Goal: Information Seeking & Learning: Check status

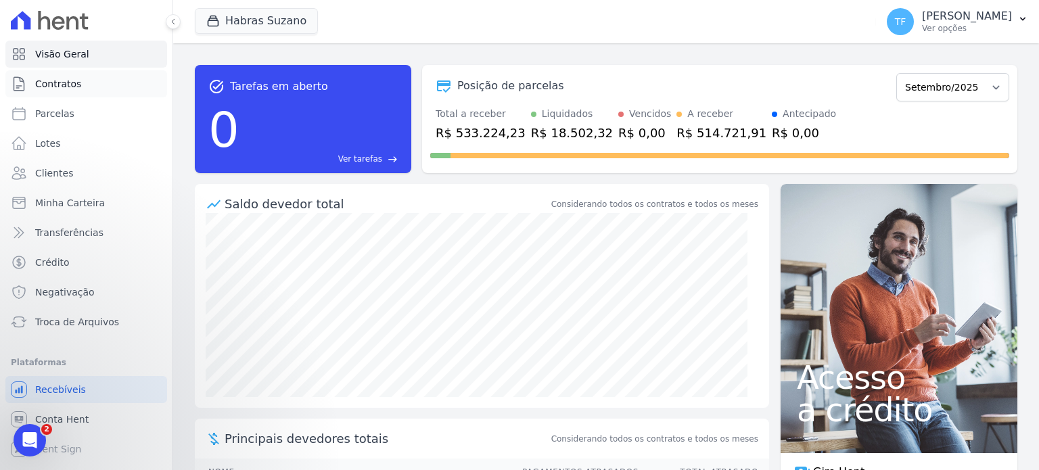
click at [85, 95] on link "Contratos" at bounding box center [86, 83] width 162 height 27
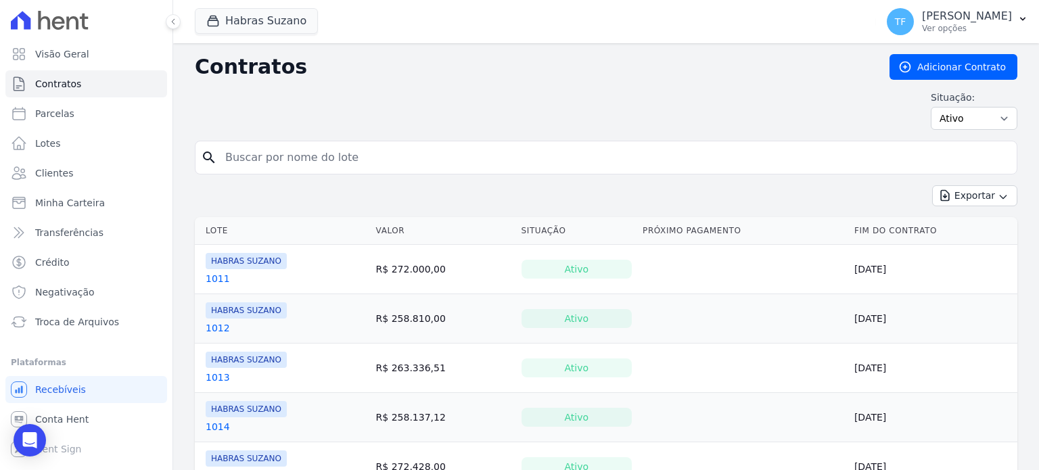
click at [407, 154] on input "search" at bounding box center [614, 157] width 794 height 27
type input "[PERSON_NAME]"
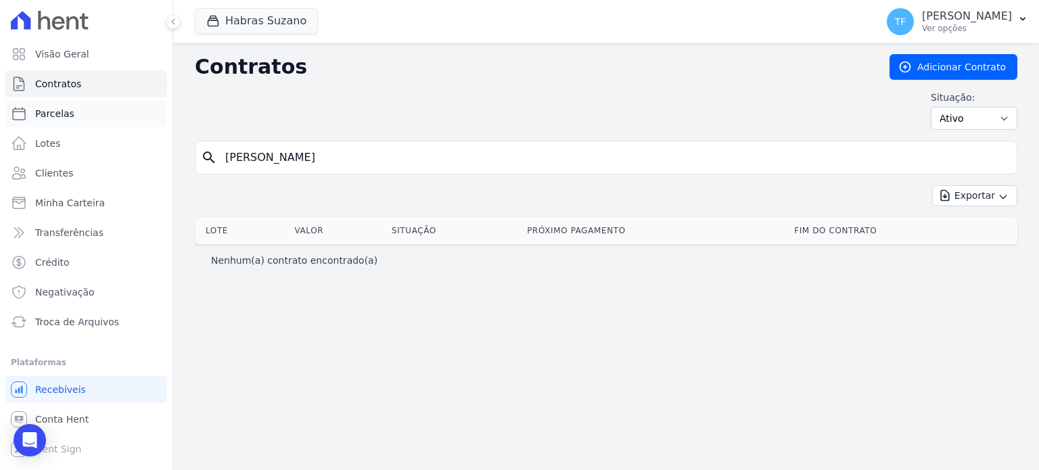
click at [94, 106] on link "Parcelas" at bounding box center [86, 113] width 162 height 27
click at [50, 110] on span "Parcelas" at bounding box center [54, 114] width 39 height 14
select select
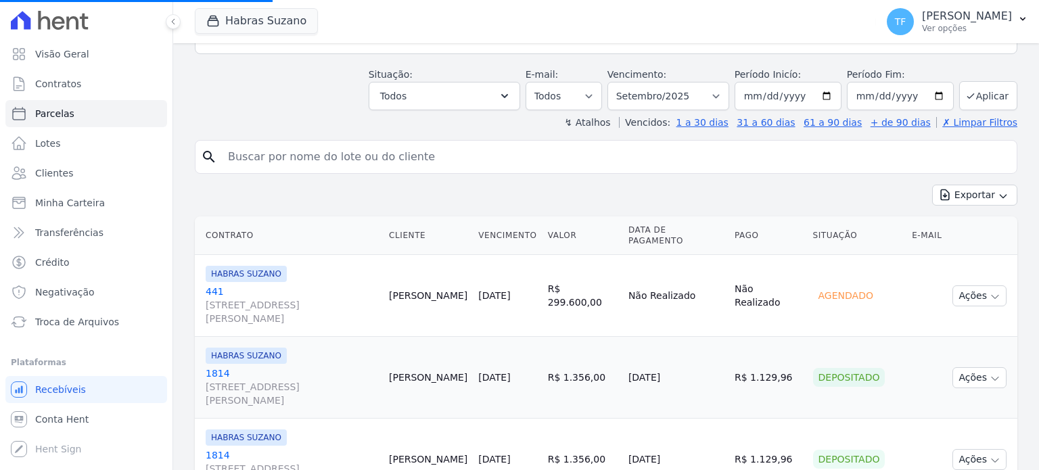
scroll to position [187, 0]
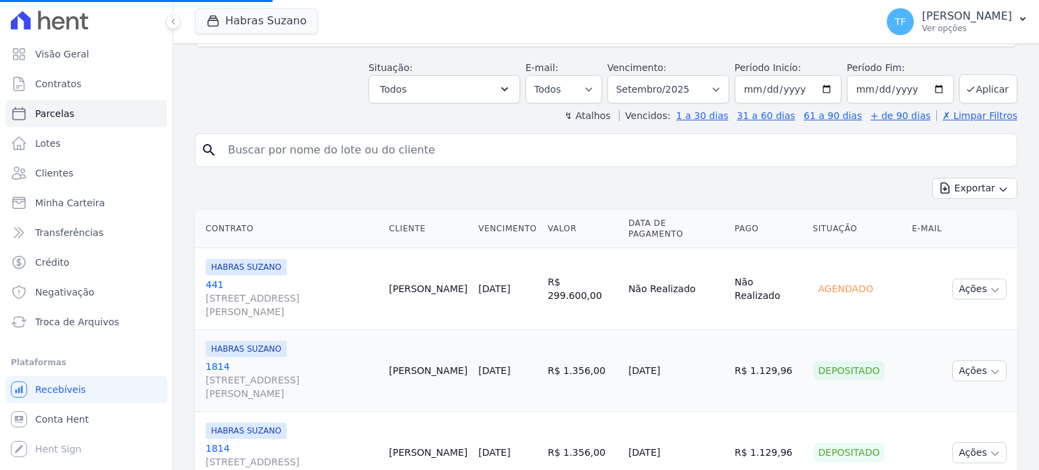
select select
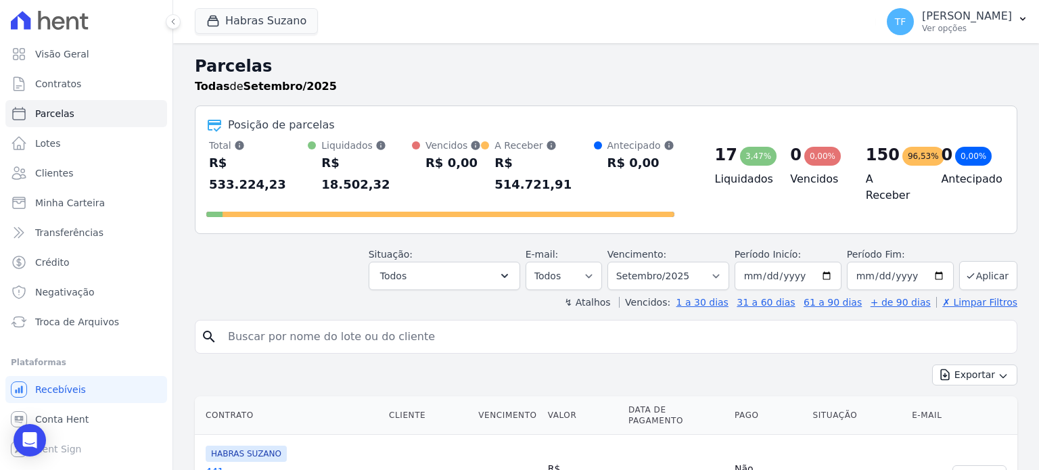
click at [340, 133] on div "Posição de parcelas" at bounding box center [606, 125] width 800 height 16
click at [289, 320] on div "search" at bounding box center [606, 337] width 823 height 34
click at [260, 323] on input "search" at bounding box center [616, 336] width 792 height 27
drag, startPoint x: 150, startPoint y: 297, endPoint x: 0, endPoint y: 267, distance: 153.3
click at [0, 267] on div "Visão Geral Contratos [GEOGRAPHIC_DATA] Lotes Clientes Minha Carteira Transferê…" at bounding box center [519, 235] width 1039 height 470
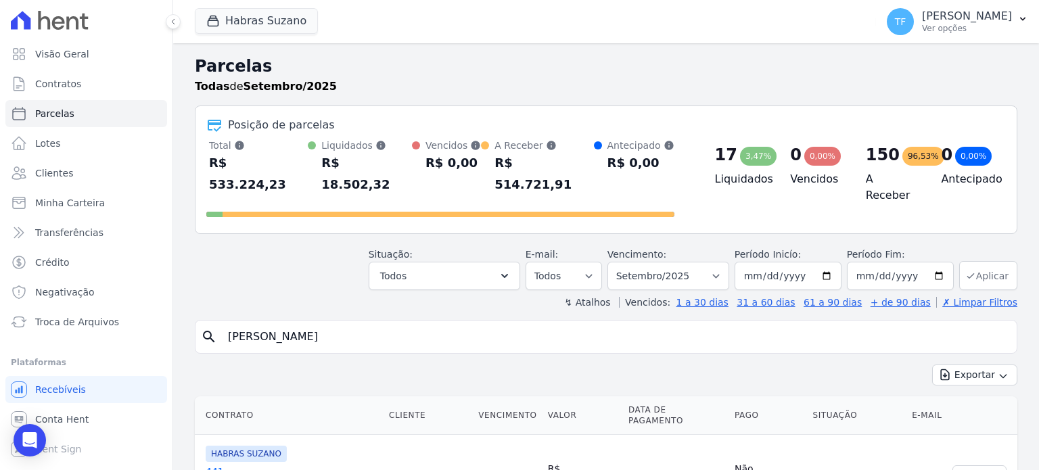
type input "[PERSON_NAME]"
click at [978, 261] on button "Aplicar" at bounding box center [989, 275] width 58 height 29
select select
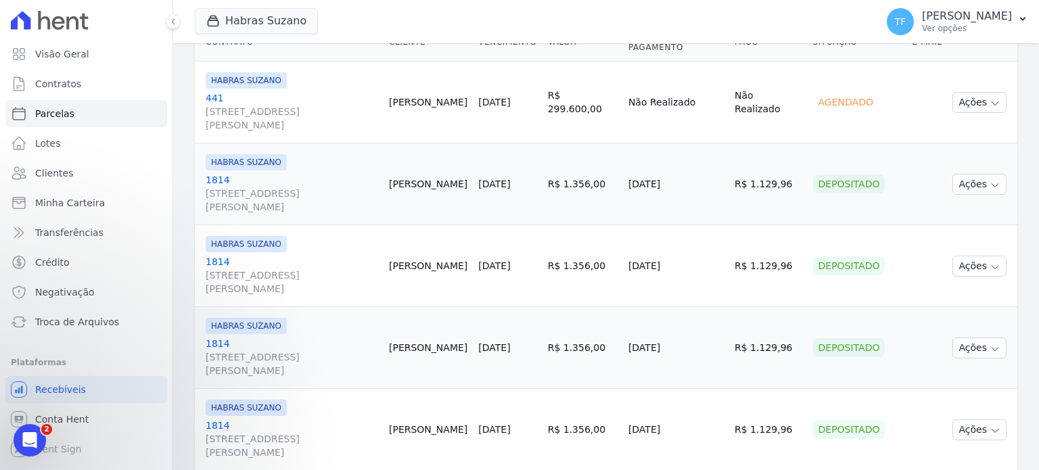
drag, startPoint x: 1026, startPoint y: 139, endPoint x: 1026, endPoint y: 102, distance: 37.2
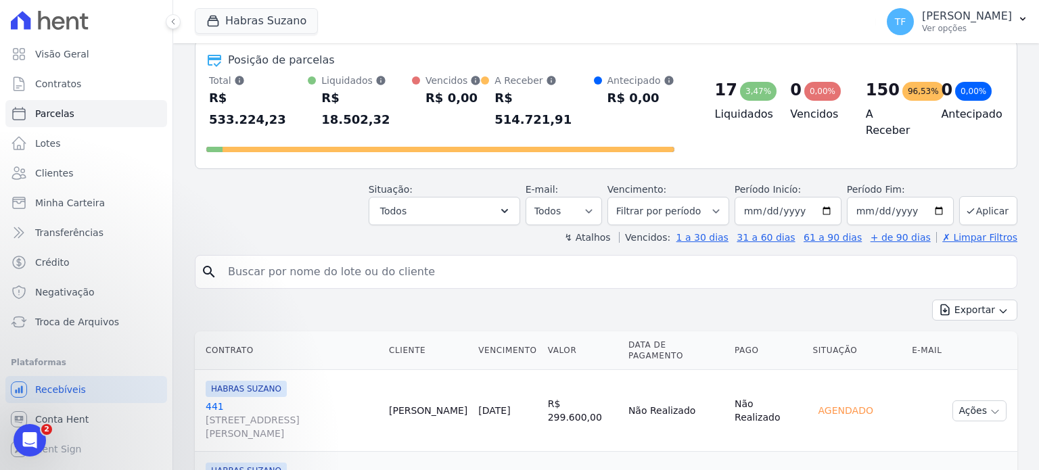
scroll to position [8, 0]
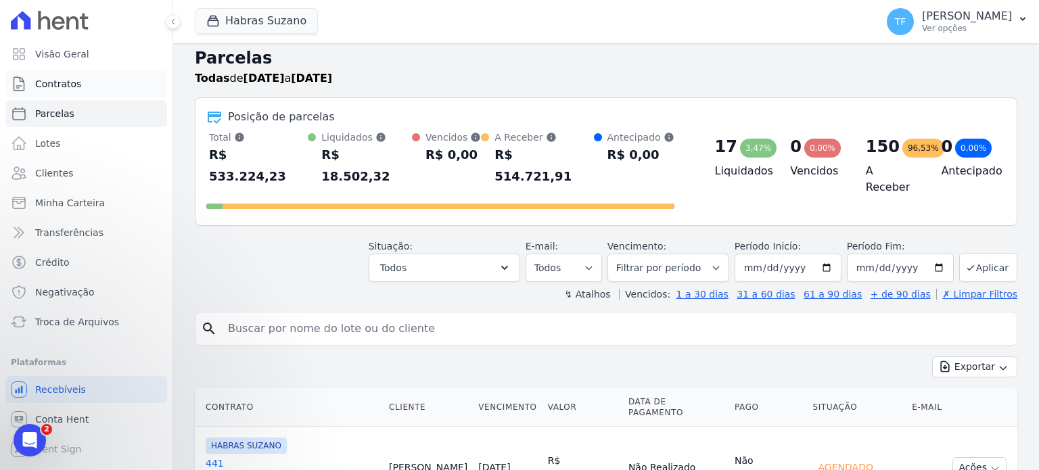
click at [47, 88] on span "Contratos" at bounding box center [58, 84] width 46 height 14
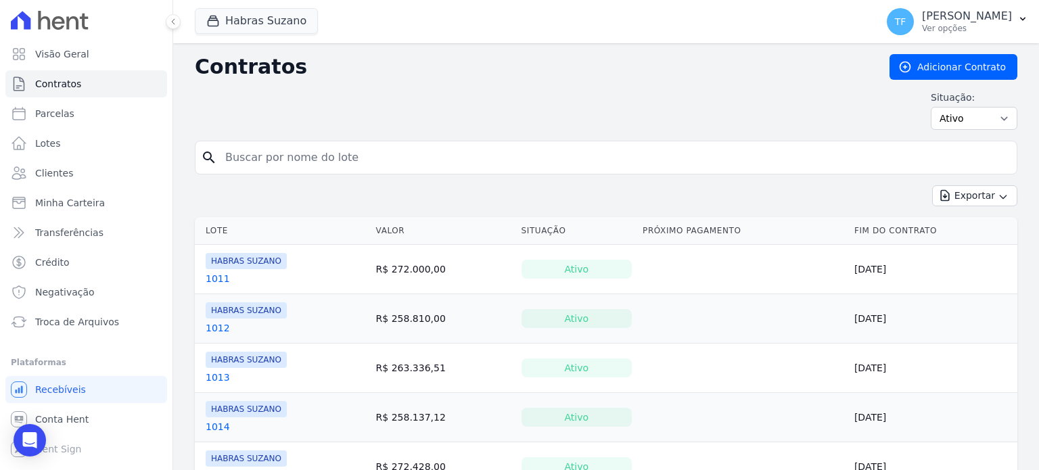
scroll to position [28, 0]
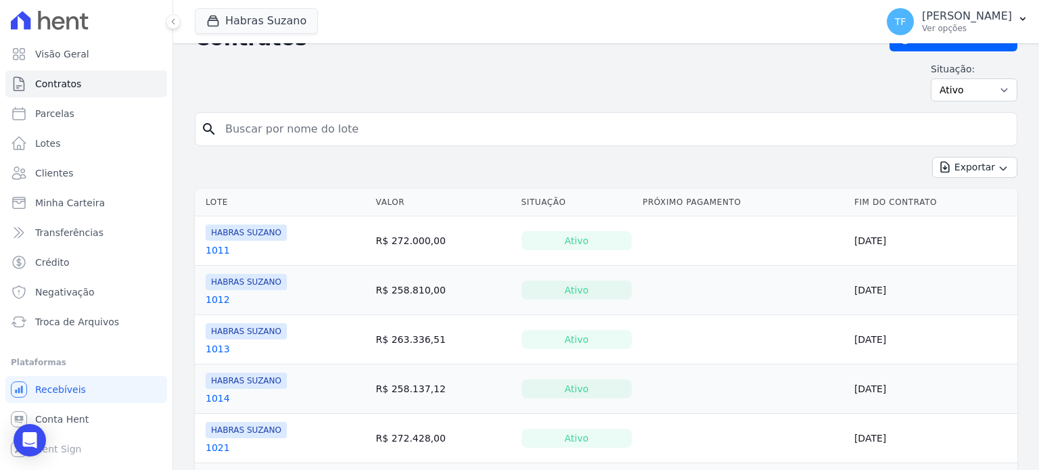
click at [374, 116] on input "search" at bounding box center [614, 129] width 794 height 27
type input "[PERSON_NAME]"
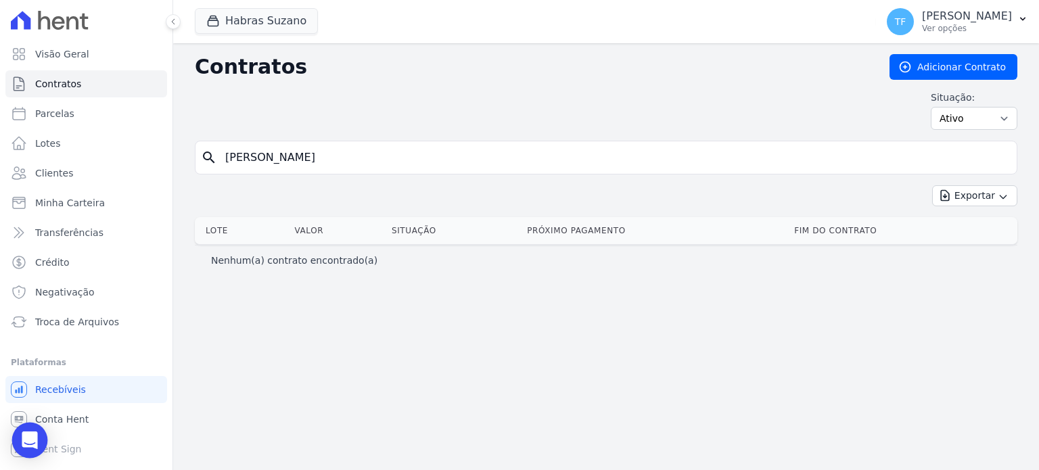
click at [33, 444] on icon "Open Intercom Messenger" at bounding box center [30, 441] width 18 height 18
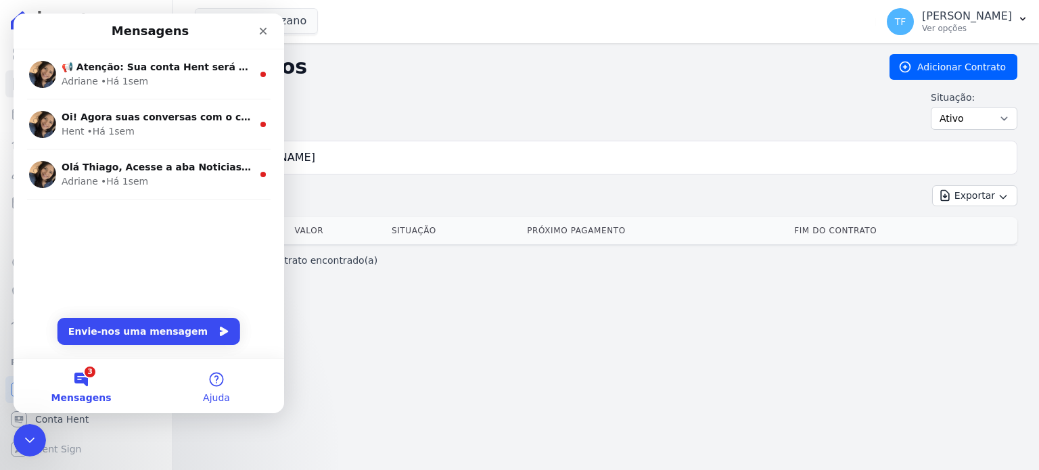
click at [219, 389] on button "Ajuda" at bounding box center [216, 386] width 135 height 54
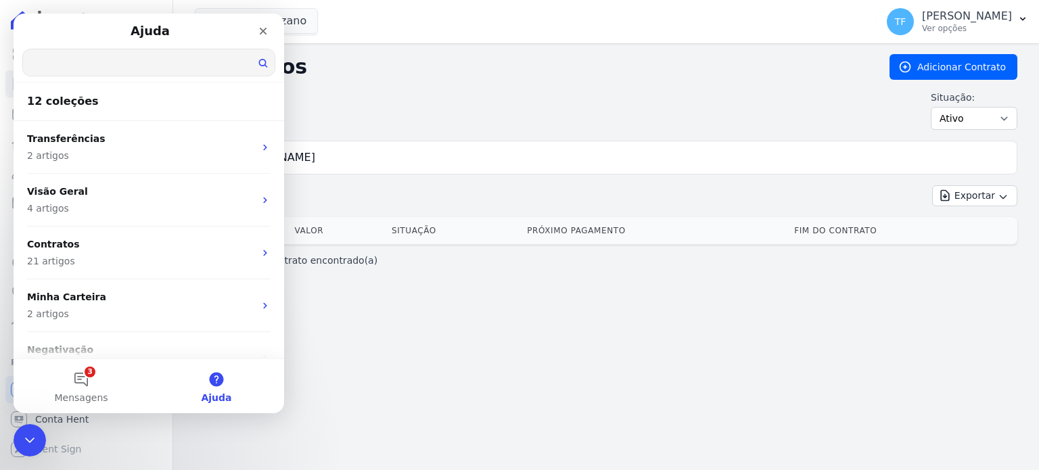
click at [130, 54] on input "Procure ajuda" at bounding box center [149, 62] width 252 height 26
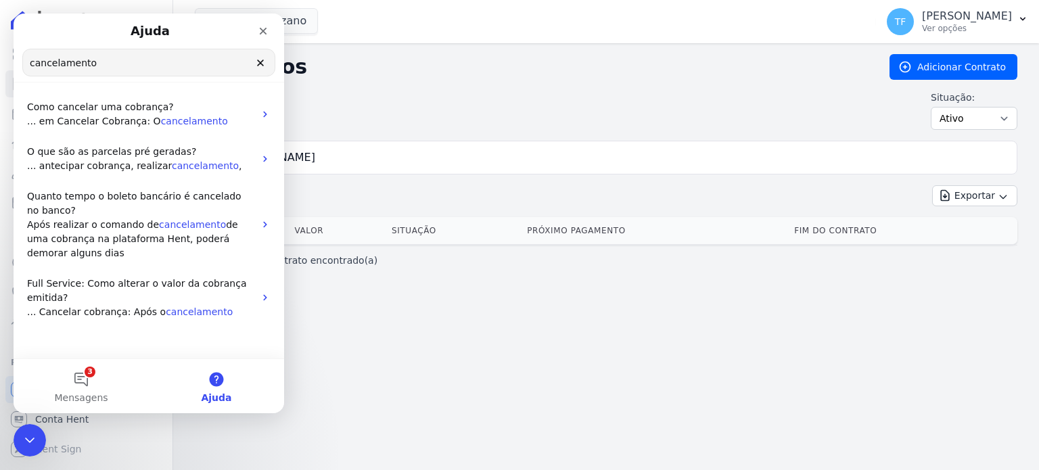
drag, startPoint x: 130, startPoint y: 64, endPoint x: 0, endPoint y: 69, distance: 130.0
click html "Ajuda cancelamento Procure ajuda Como cancelar uma cobrança? ... em Cancelar Co…"
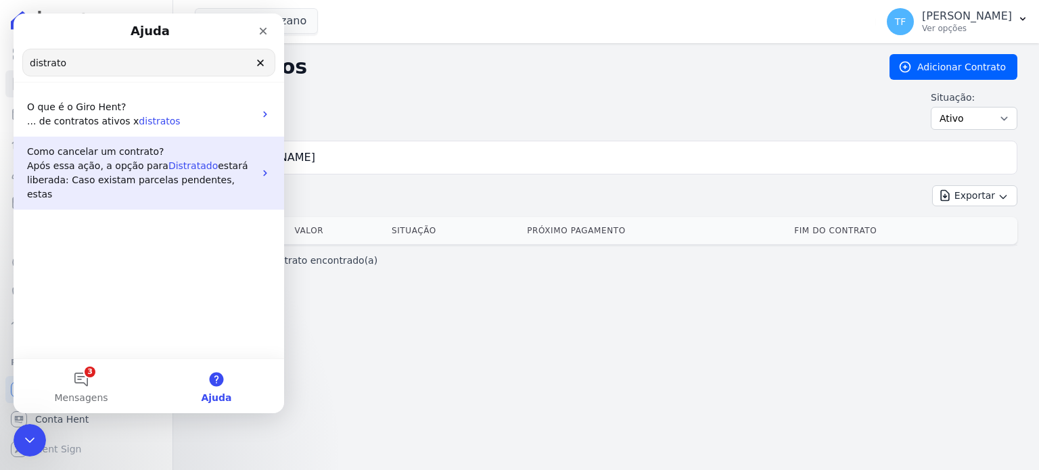
type input "distrato"
click at [241, 164] on p "Após essa ação, a opção para Distratado estará liberada: Caso existam parcelas …" at bounding box center [140, 180] width 227 height 43
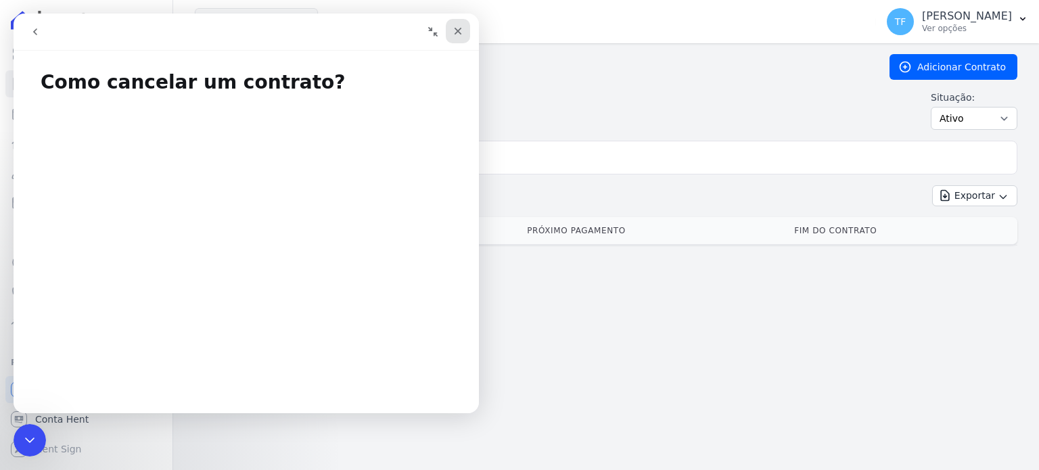
click at [463, 30] on icon "Fechar" at bounding box center [458, 31] width 11 height 11
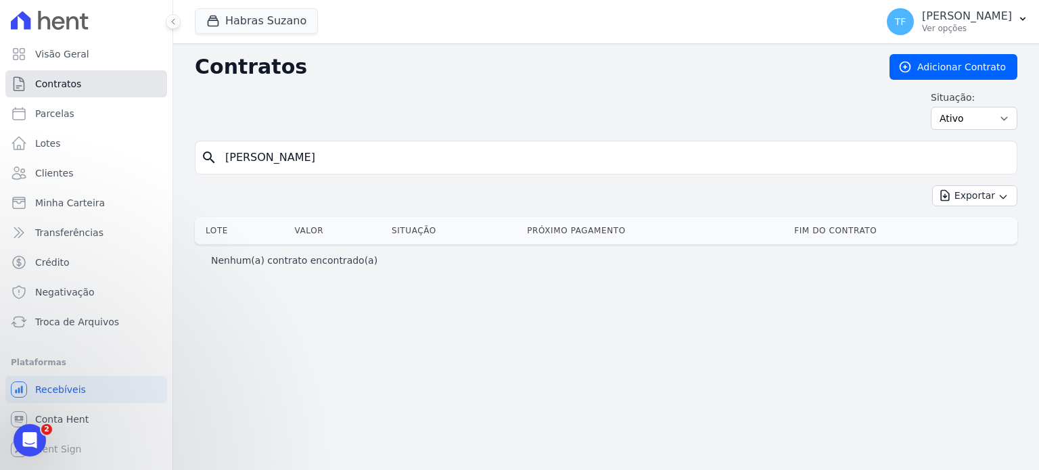
click at [73, 88] on span "Contratos" at bounding box center [58, 84] width 46 height 14
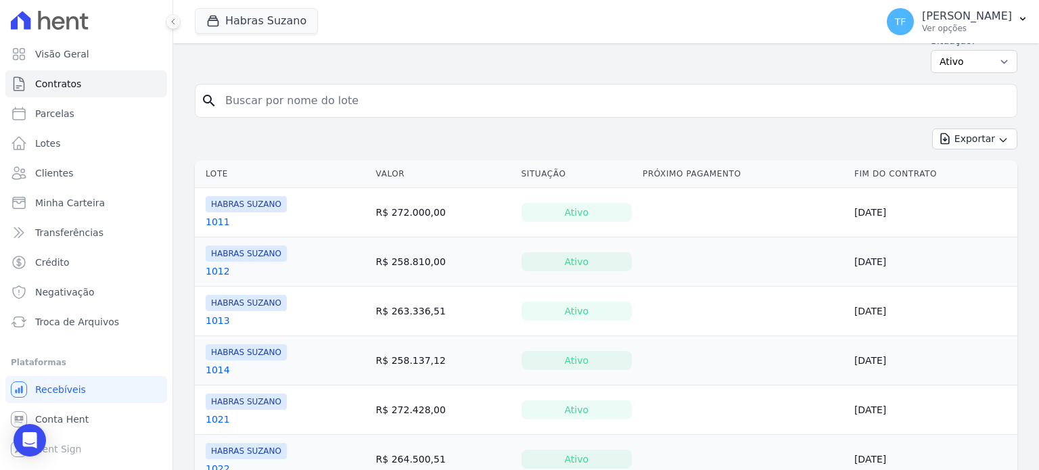
scroll to position [20, 0]
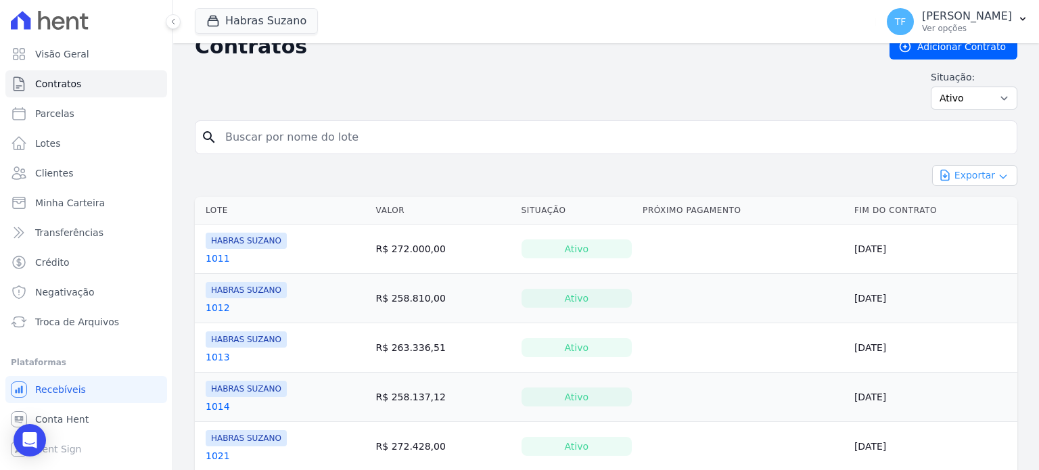
click at [966, 176] on button "Exportar" at bounding box center [975, 175] width 85 height 21
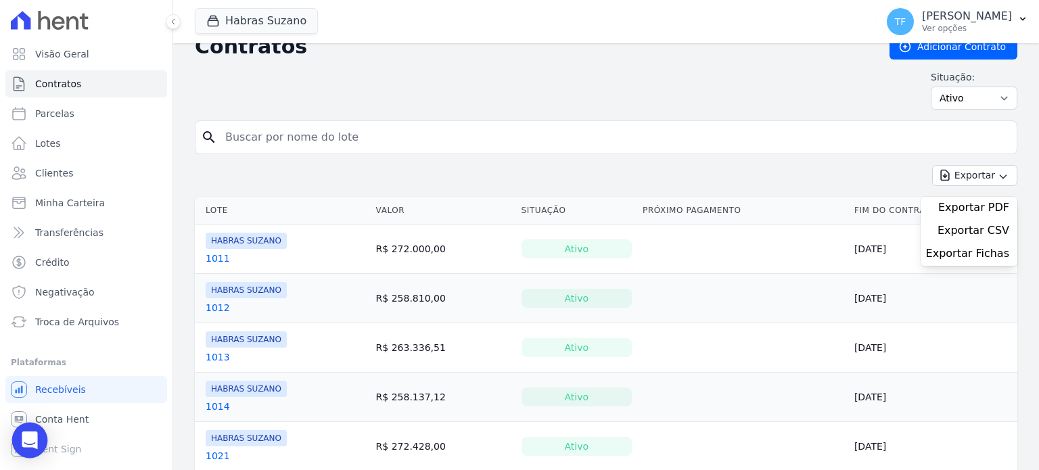
click at [33, 447] on icon "Open Intercom Messenger" at bounding box center [30, 441] width 18 height 18
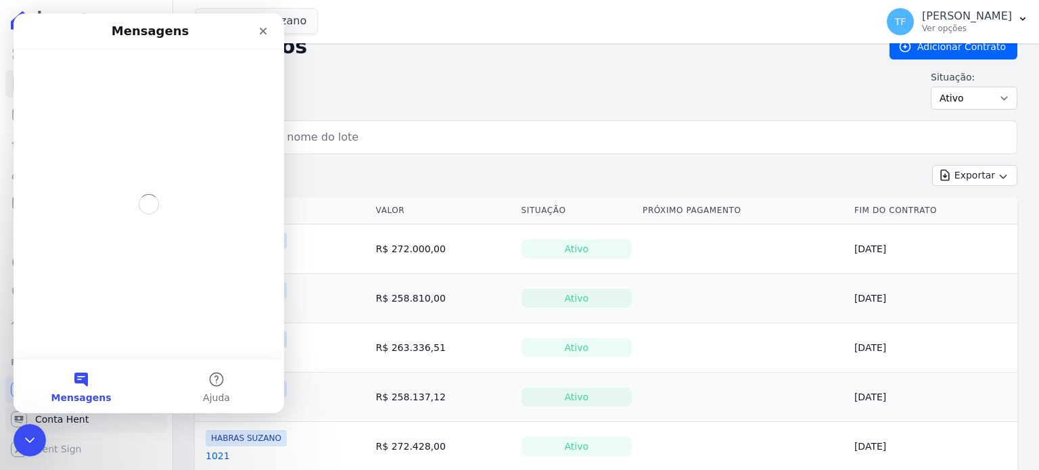
scroll to position [0, 0]
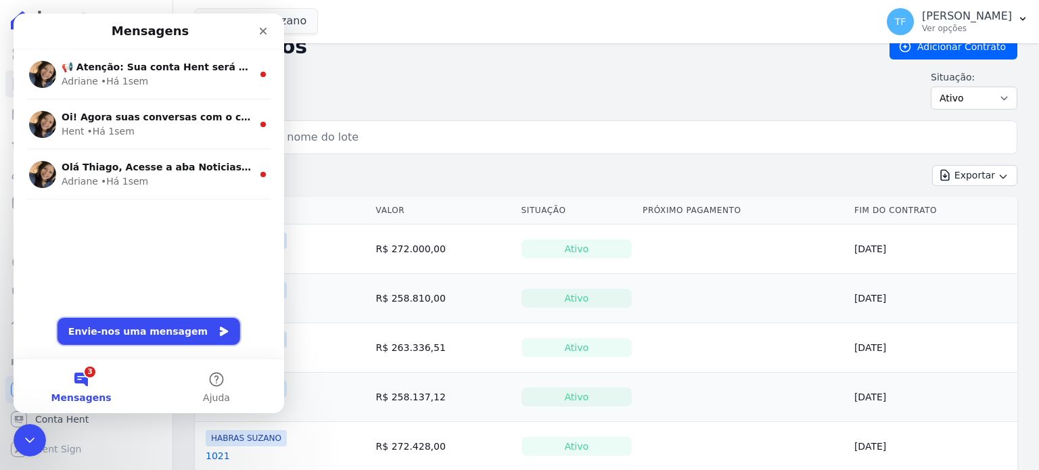
click at [137, 336] on button "Envie-nos uma mensagem" at bounding box center [149, 331] width 183 height 27
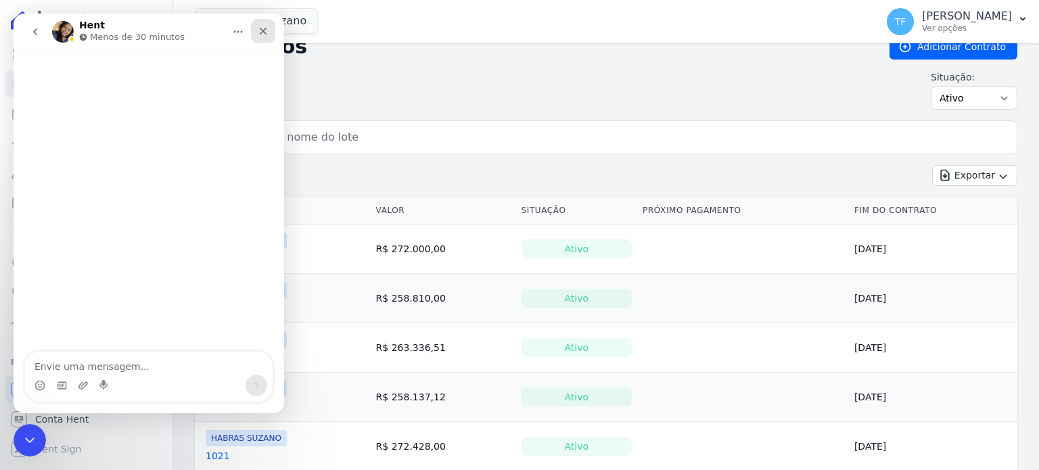
click at [263, 32] on icon "Fechar" at bounding box center [263, 31] width 7 height 7
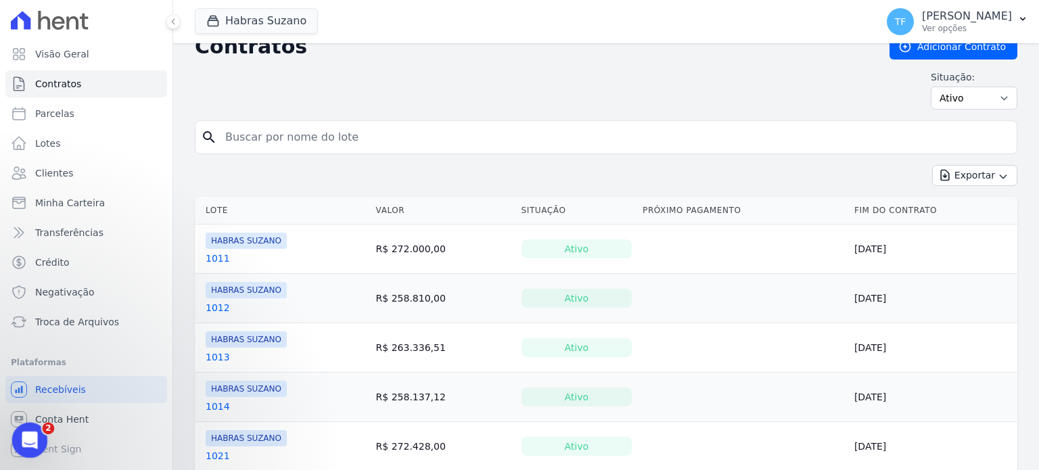
click at [38, 446] on div "Abrir mensagem da Intercom" at bounding box center [27, 438] width 45 height 45
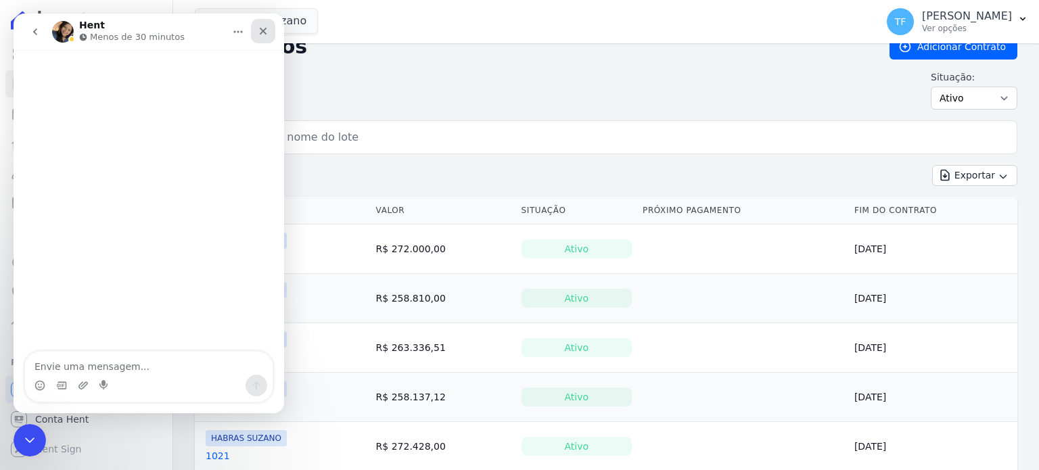
click at [264, 30] on icon "Fechar" at bounding box center [263, 31] width 7 height 7
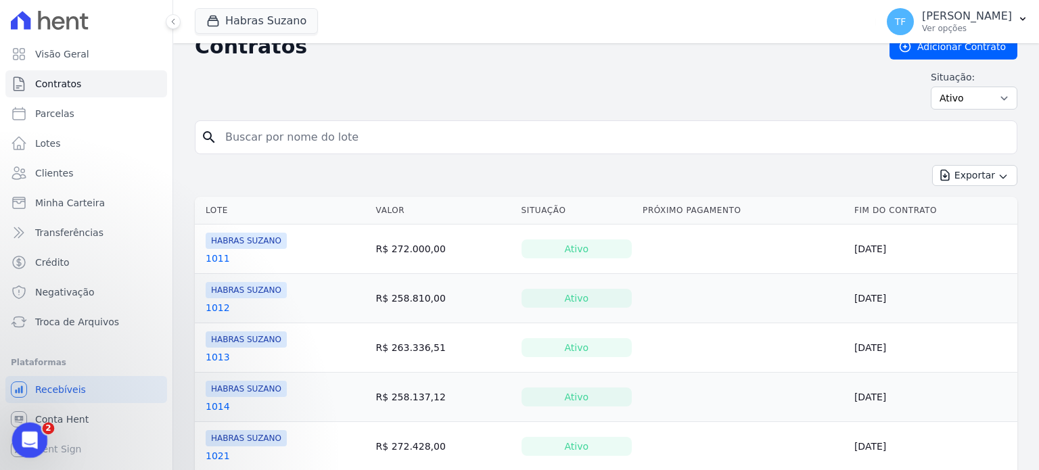
drag, startPoint x: 35, startPoint y: 439, endPoint x: 50, endPoint y: 847, distance: 409.0
click at [37, 438] on div "Abrir mensagem da Intercom" at bounding box center [27, 438] width 45 height 45
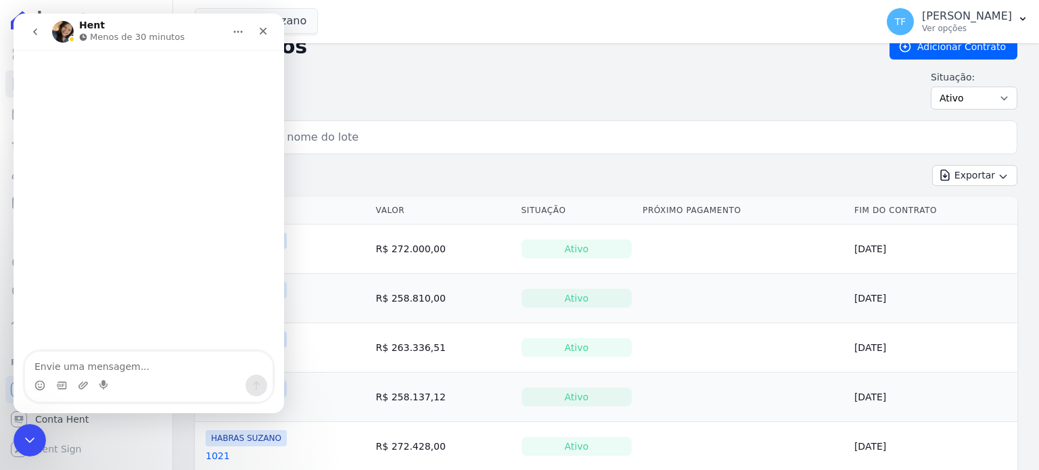
click at [37, 31] on icon "go back" at bounding box center [35, 31] width 11 height 11
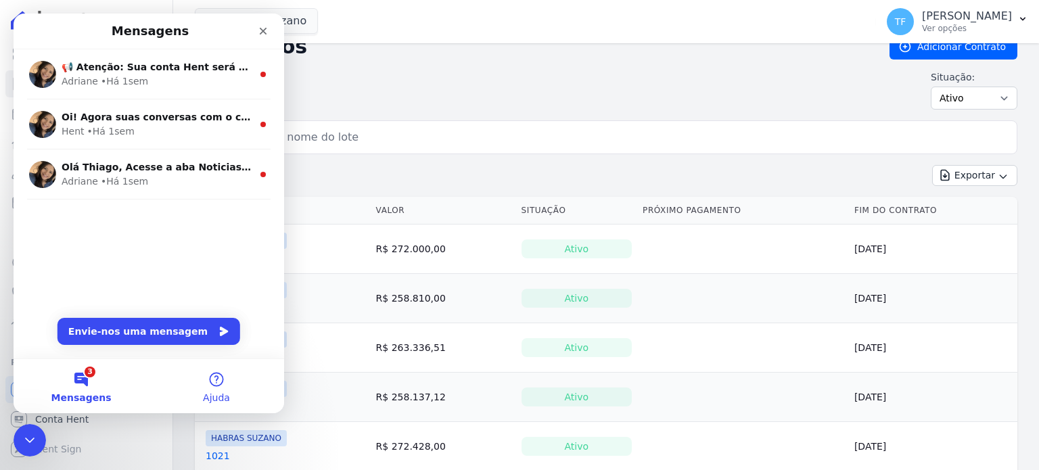
click at [208, 379] on button "Ajuda" at bounding box center [216, 386] width 135 height 54
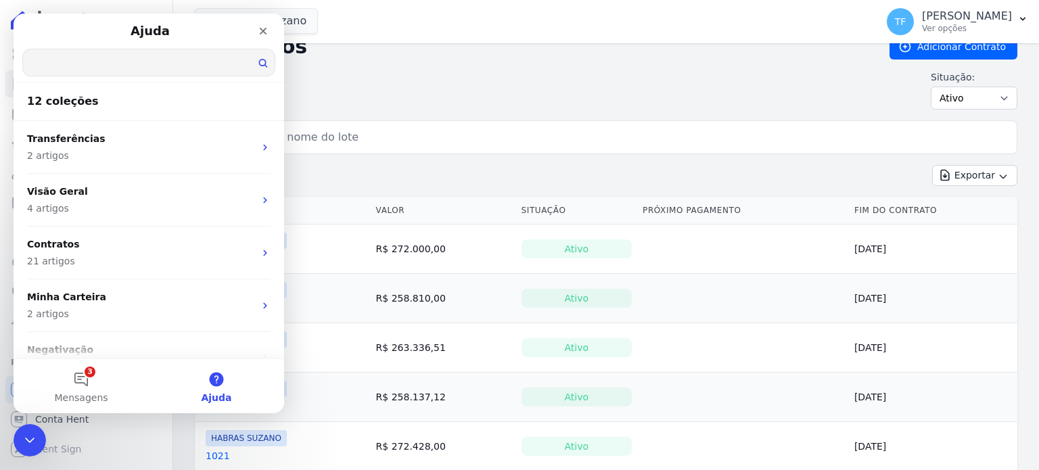
click at [104, 70] on input "Procure ajuda" at bounding box center [149, 62] width 252 height 26
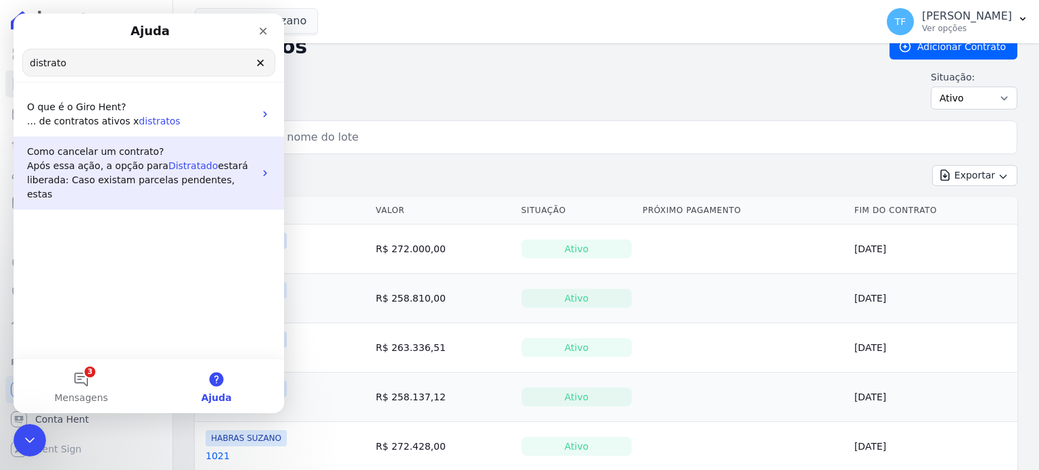
type input "distrato"
click at [177, 164] on span "Distratado" at bounding box center [193, 165] width 49 height 11
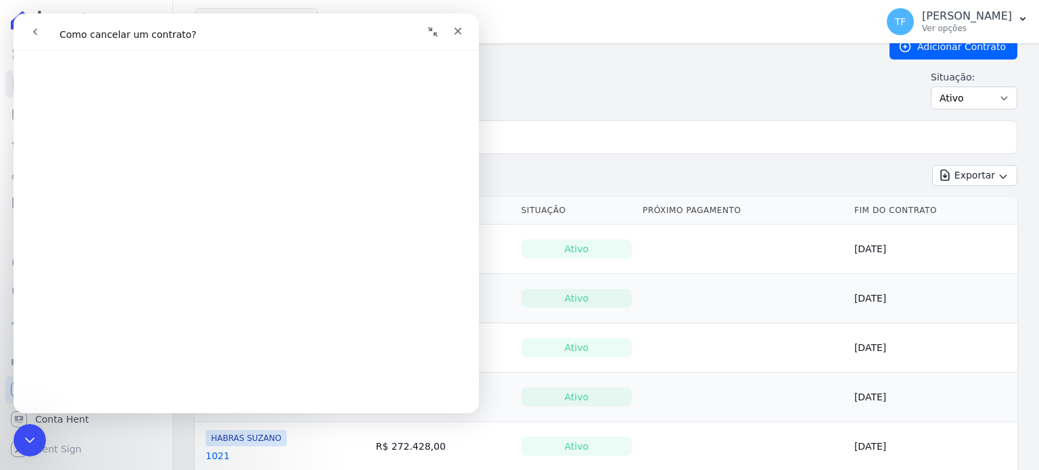
scroll to position [463, 0]
click at [591, 90] on div "Situação: Ativo Todos Pausado Distratado Rascunho Expirado Encerrado" at bounding box center [606, 89] width 823 height 39
click at [426, 32] on button "Fechar janela" at bounding box center [433, 32] width 26 height 26
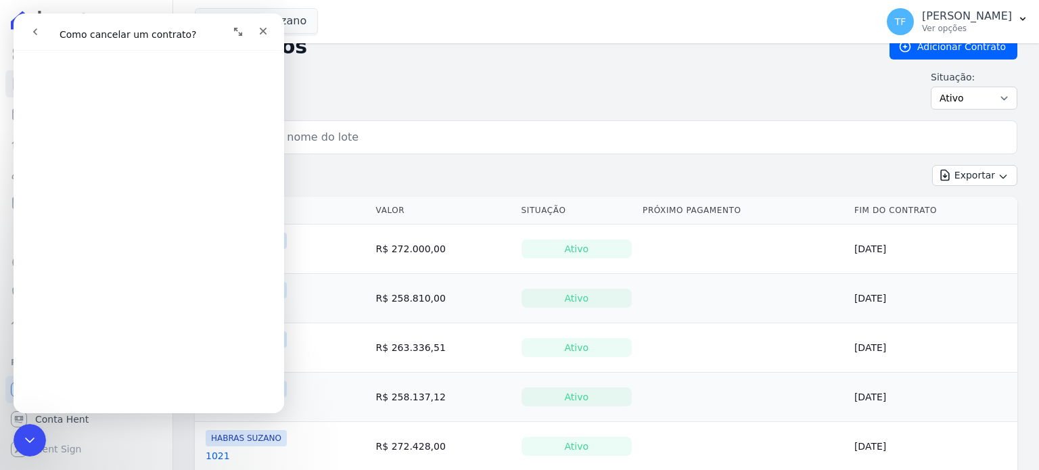
scroll to position [460, 0]
click at [233, 28] on icon "Expandir janela" at bounding box center [238, 31] width 11 height 11
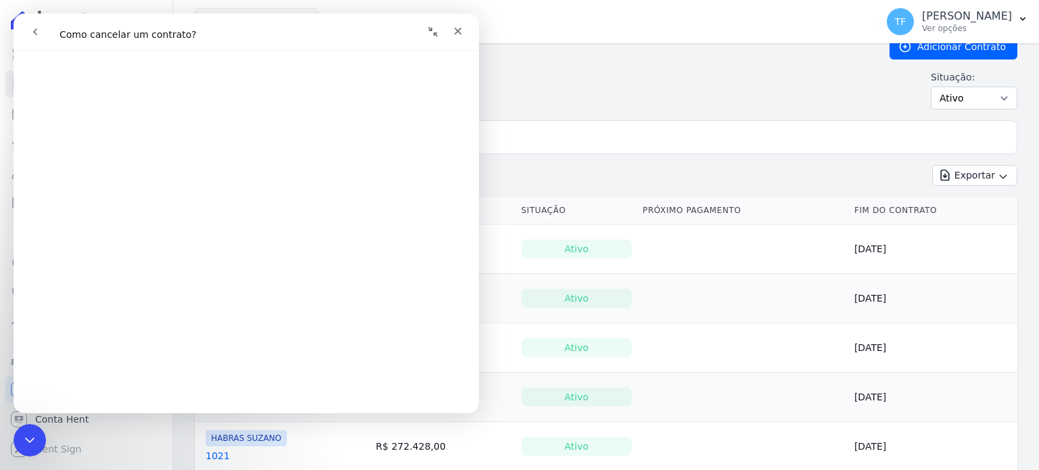
scroll to position [462, 0]
click at [576, 58] on h2 "Contratos" at bounding box center [531, 47] width 673 height 24
drag, startPoint x: 472, startPoint y: 219, endPoint x: 493, endPoint y: 137, distance: 84.7
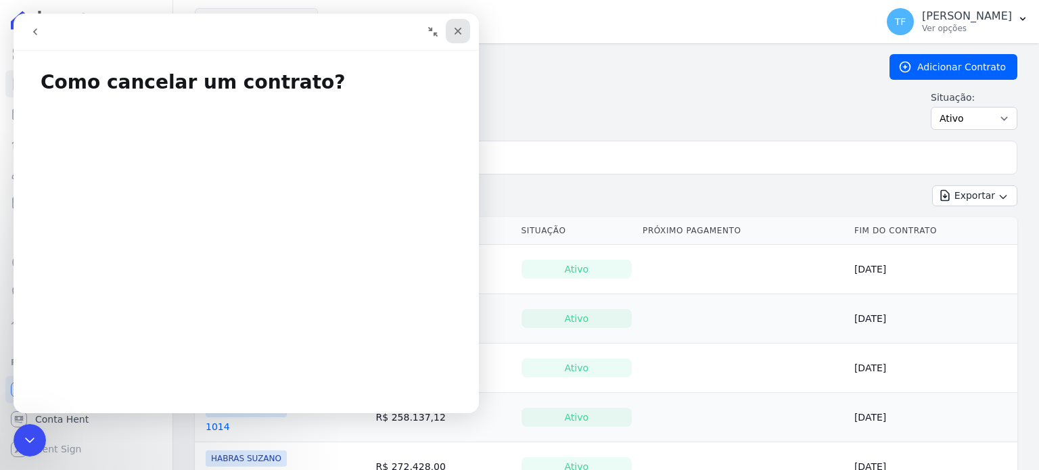
click at [453, 33] on icon "Fechar" at bounding box center [458, 31] width 11 height 11
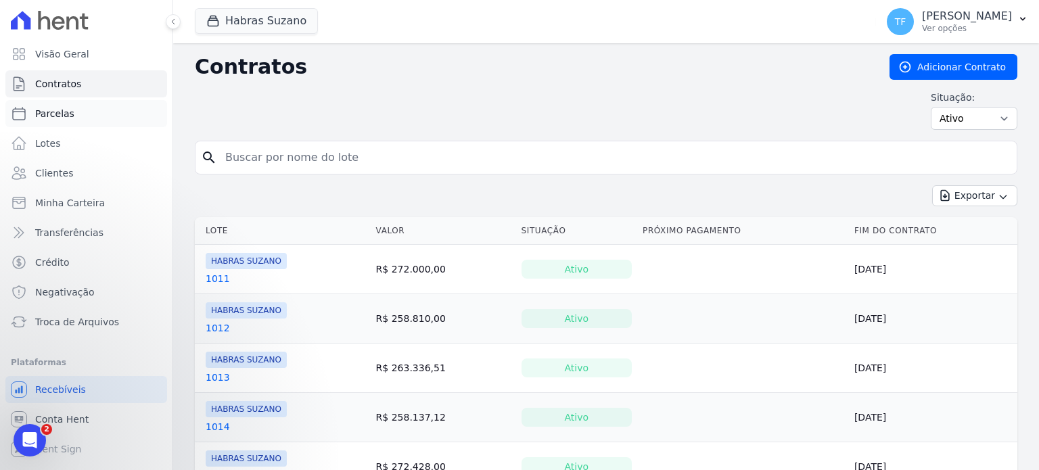
click at [55, 123] on link "Parcelas" at bounding box center [86, 113] width 162 height 27
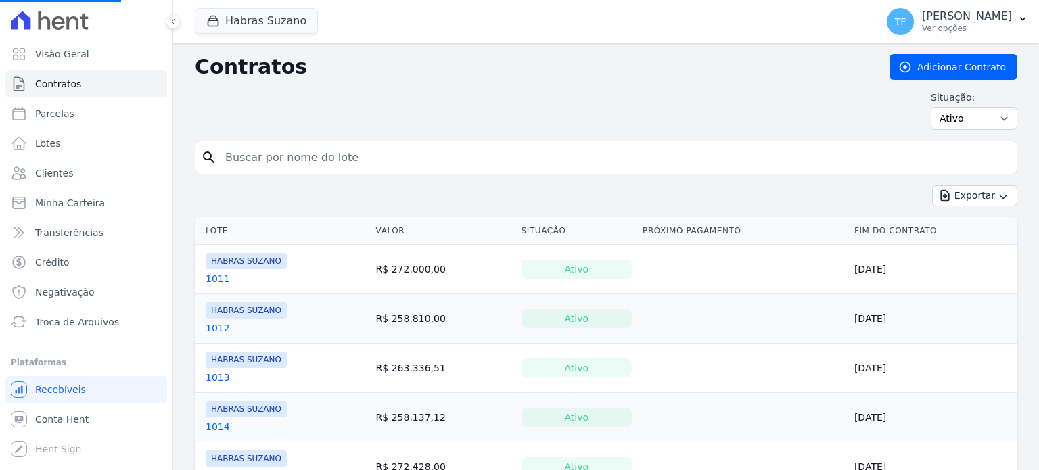
select select
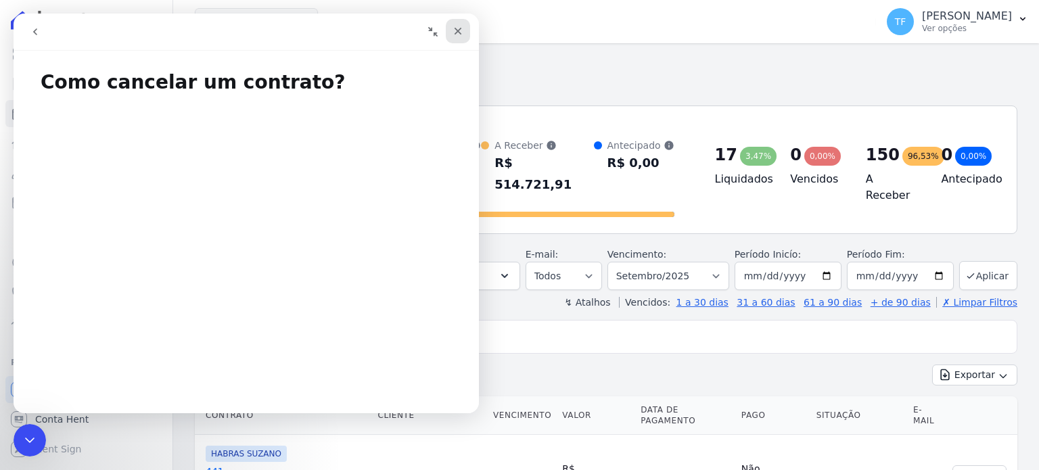
click at [457, 28] on icon "Fechar" at bounding box center [458, 31] width 11 height 11
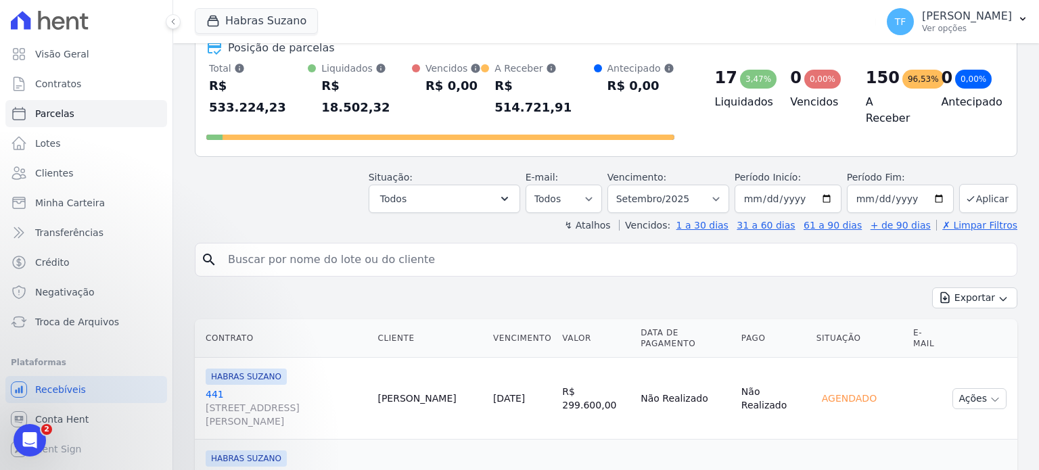
scroll to position [97, 0]
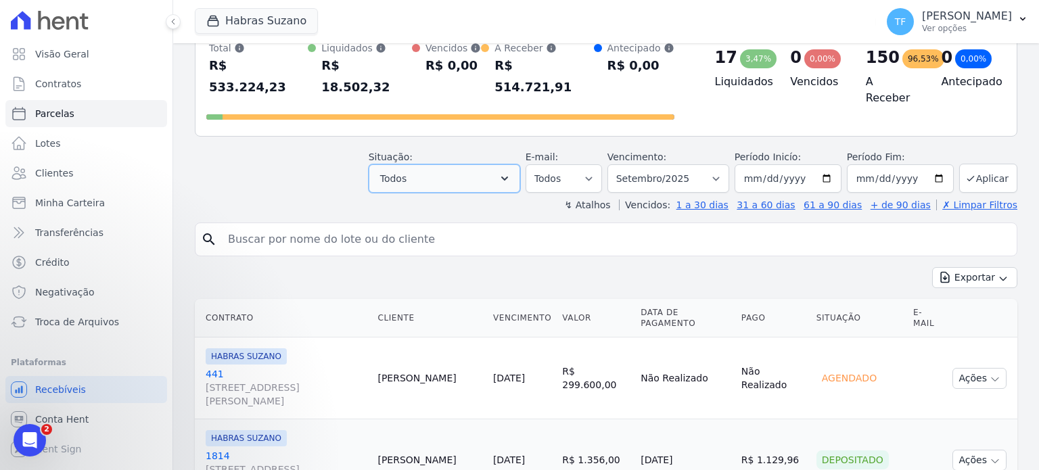
click at [498, 164] on button "Todos" at bounding box center [445, 178] width 152 height 28
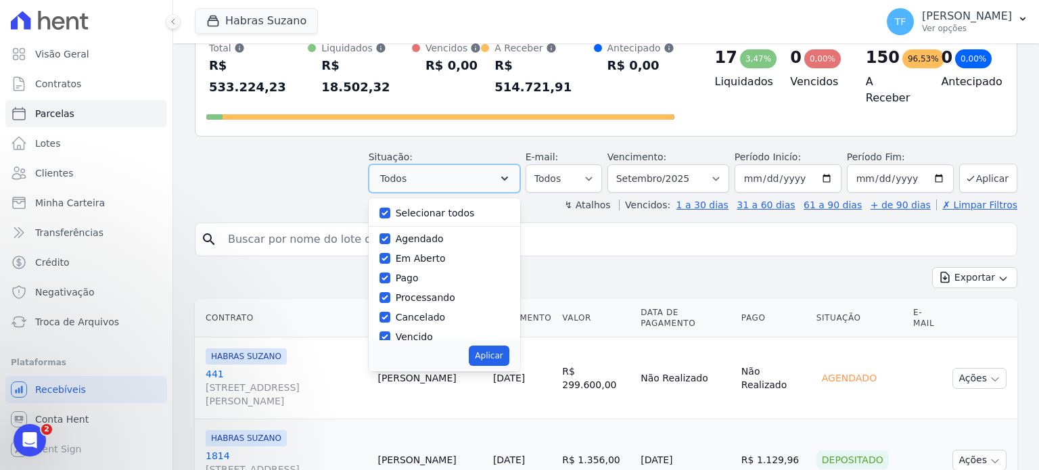
click at [498, 164] on button "Todos" at bounding box center [445, 178] width 152 height 28
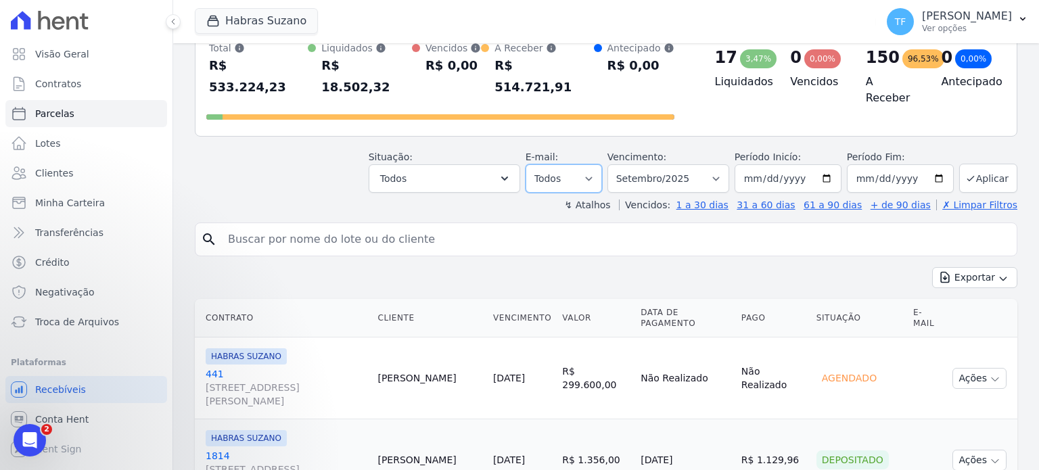
click at [556, 164] on select "Todos Lido Não-lido" at bounding box center [564, 178] width 76 height 28
click at [468, 164] on button "Todos" at bounding box center [445, 178] width 152 height 28
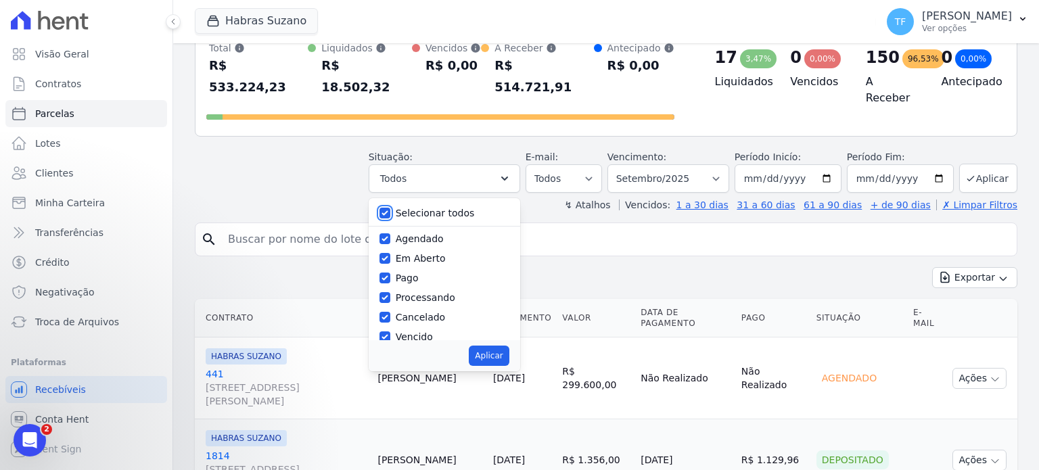
click at [390, 208] on input "Selecionar todos" at bounding box center [385, 213] width 11 height 11
checkbox input "false"
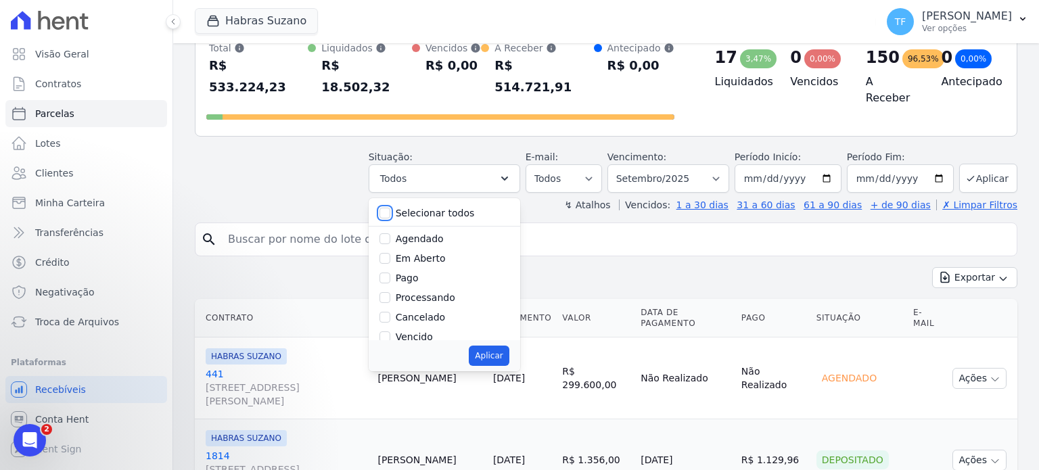
checkbox input "false"
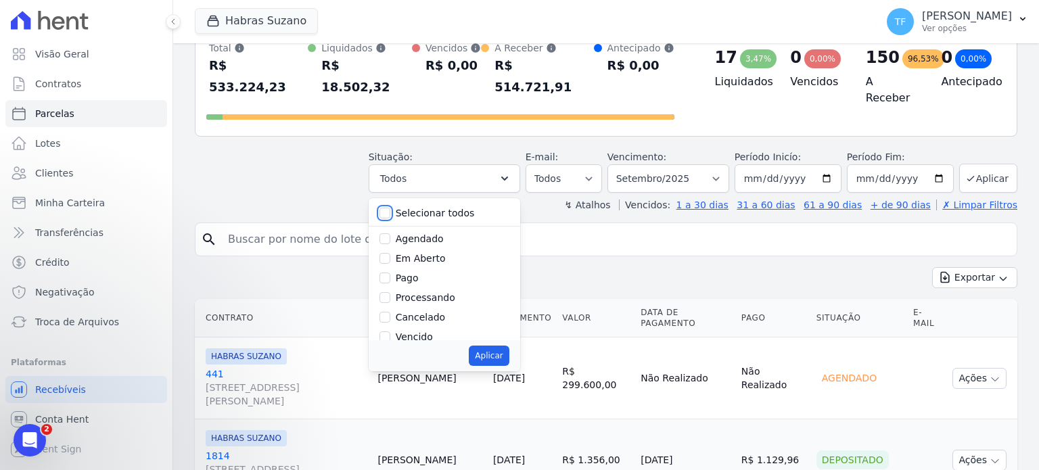
checkbox input "false"
click at [390, 253] on input "Em Aberto" at bounding box center [385, 258] width 11 height 11
checkbox input "true"
click at [503, 346] on button "Aplicar" at bounding box center [489, 356] width 40 height 20
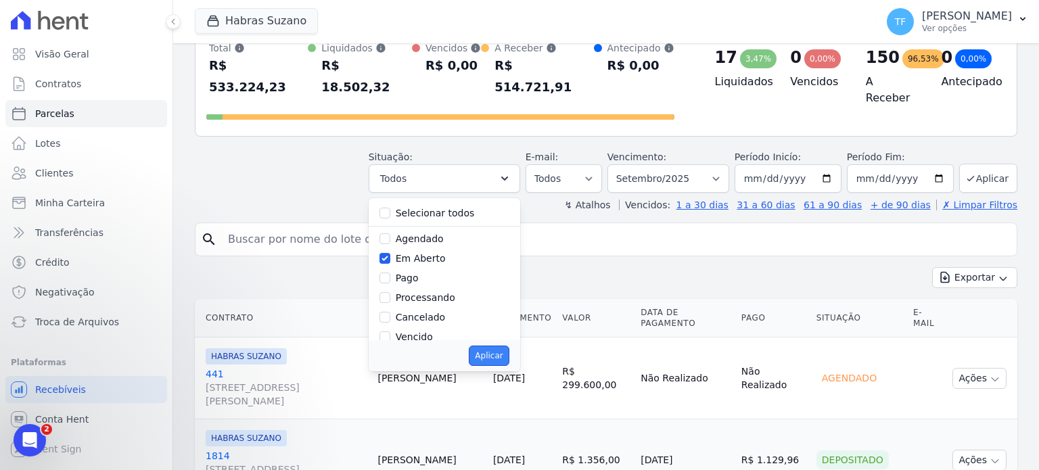
select select "pending"
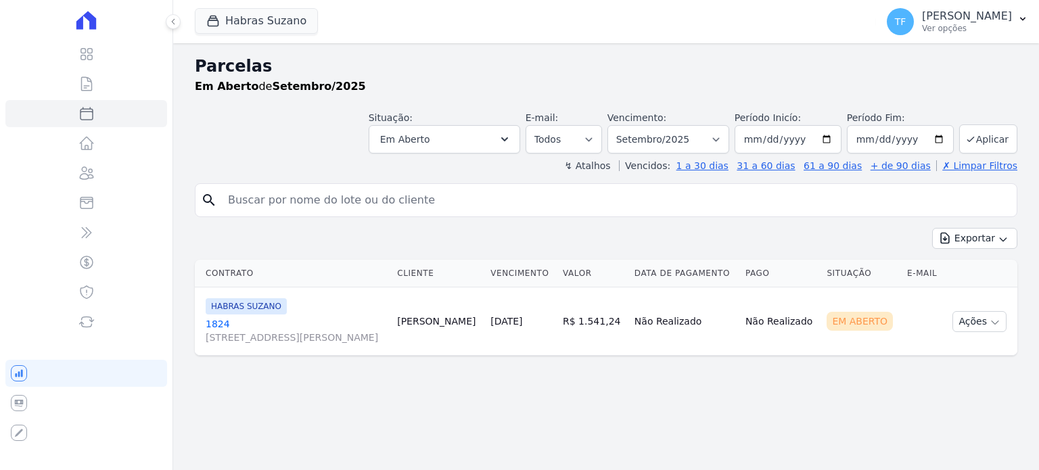
select select
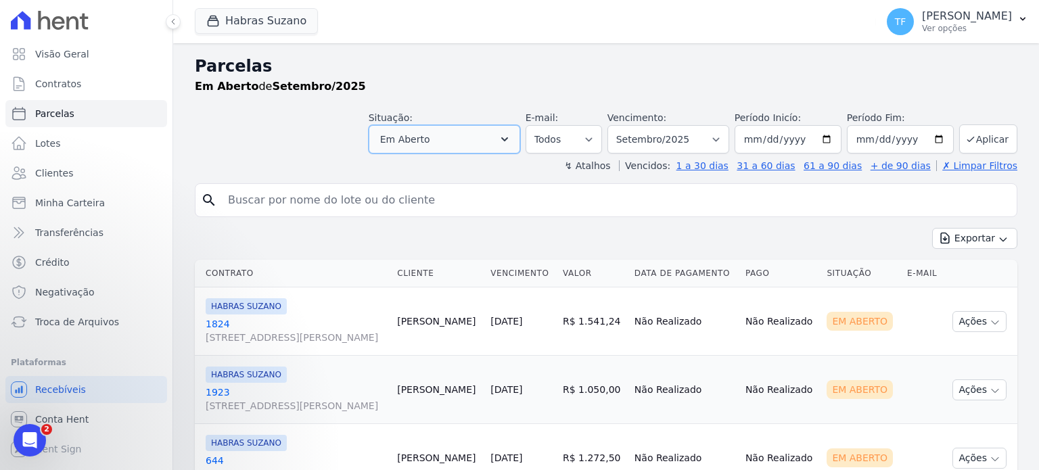
click at [520, 133] on button "Em Aberto" at bounding box center [445, 139] width 152 height 28
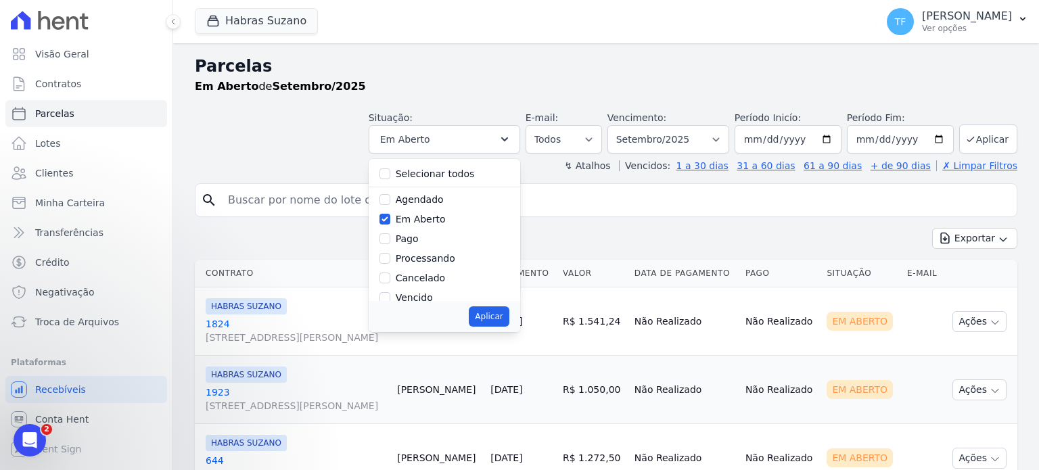
click at [432, 197] on label "Agendado" at bounding box center [420, 199] width 48 height 11
click at [390, 197] on input "Agendado" at bounding box center [385, 199] width 11 height 11
checkbox input "true"
click at [390, 169] on input "Selecionar todos" at bounding box center [385, 174] width 11 height 11
checkbox input "true"
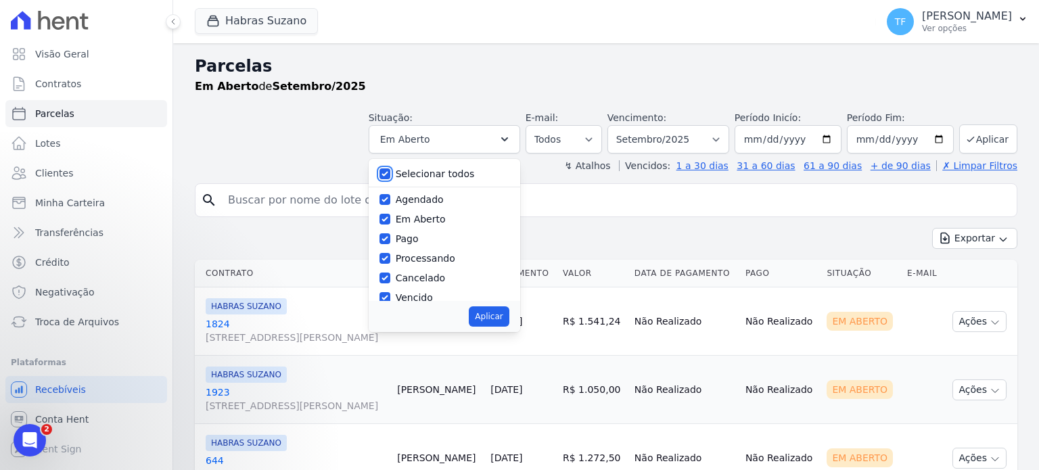
checkbox input "true"
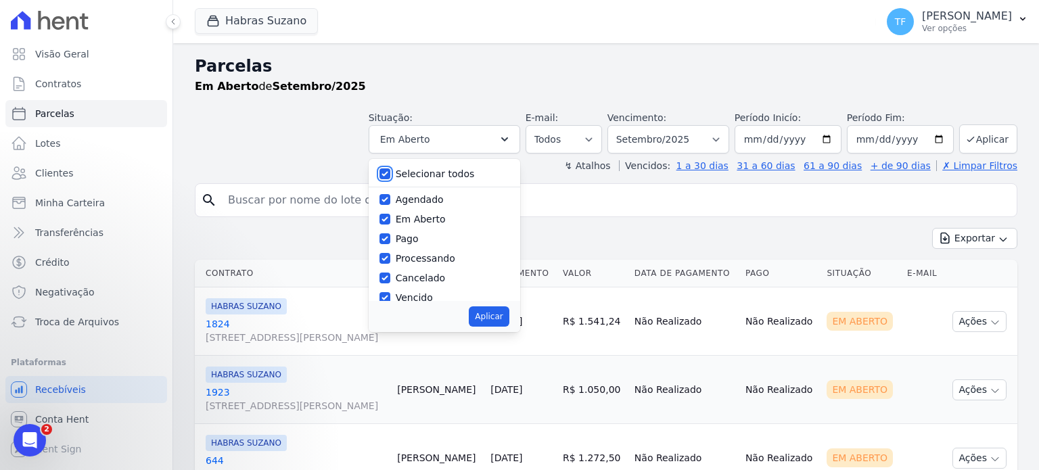
checkbox input "true"
click at [390, 238] on input "Pago" at bounding box center [385, 238] width 11 height 11
checkbox input "false"
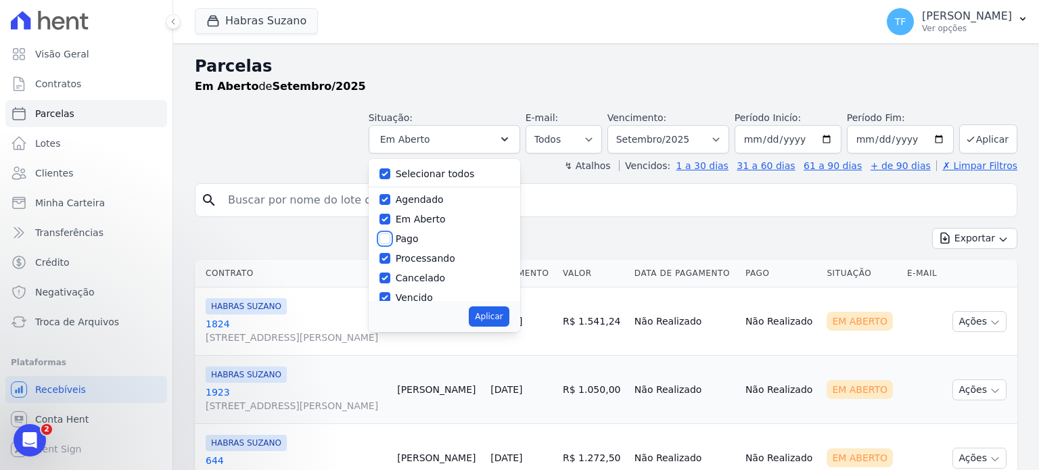
checkbox input "false"
click at [499, 316] on button "Aplicar" at bounding box center [489, 317] width 40 height 20
select select "scheduled"
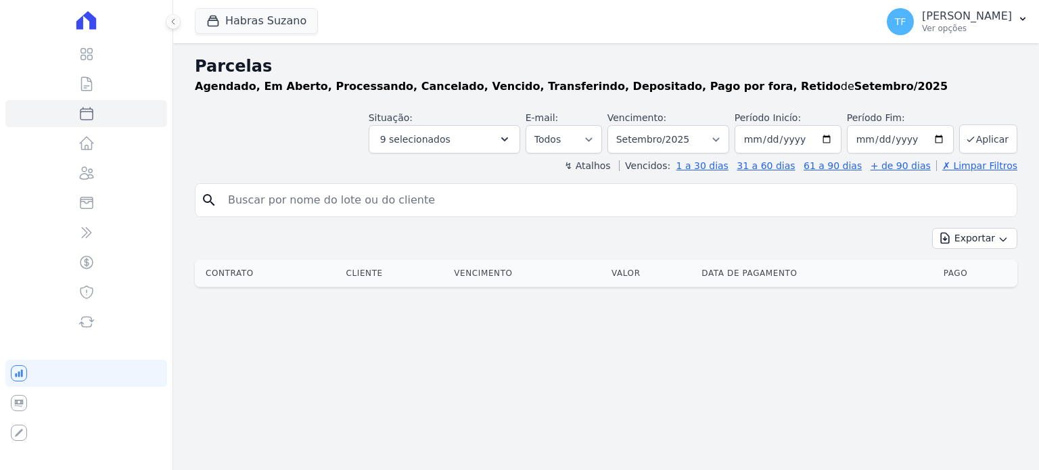
select select
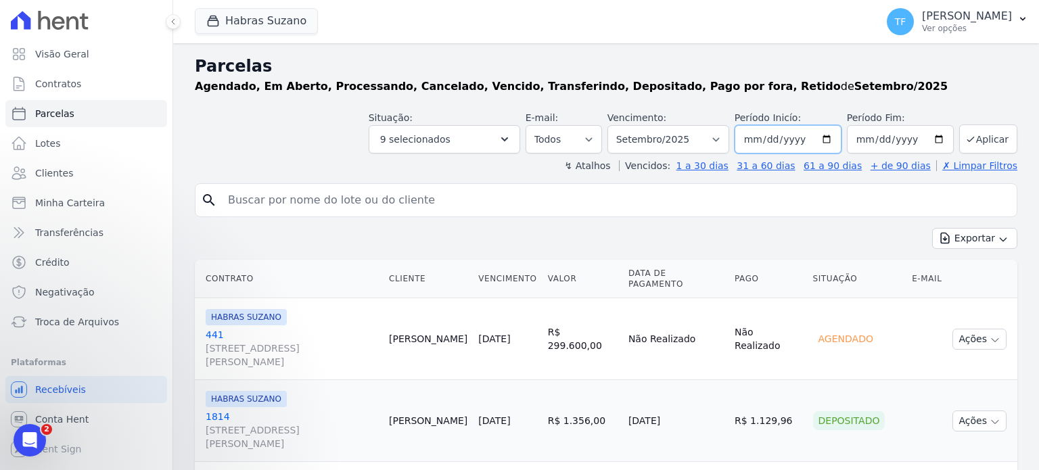
click at [823, 136] on input "[DATE]" at bounding box center [788, 139] width 107 height 28
type input "[DATE]"
click at [990, 135] on button "Aplicar" at bounding box center [989, 139] width 58 height 29
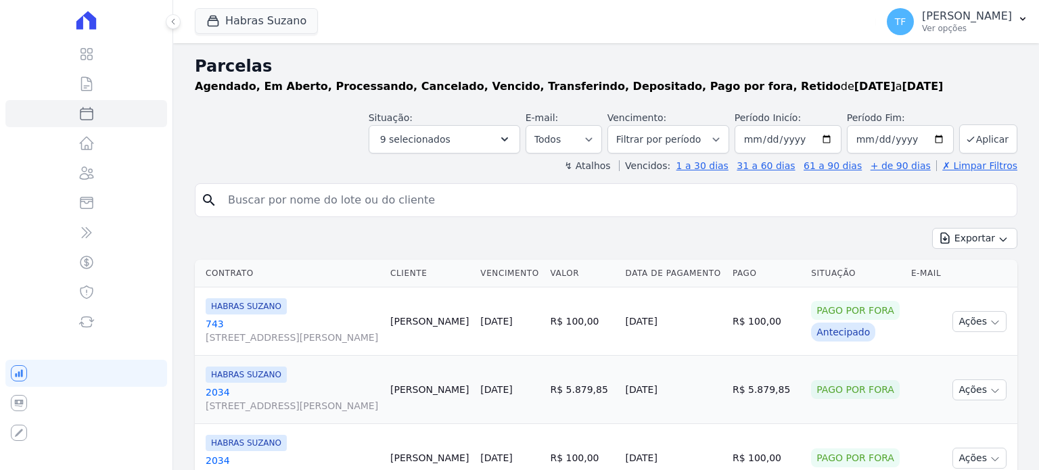
select select
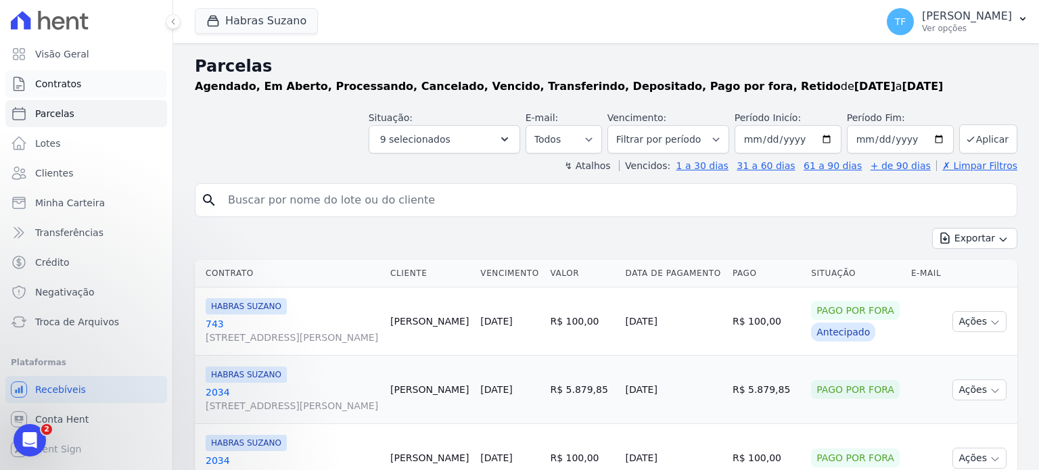
click at [101, 78] on link "Contratos" at bounding box center [86, 83] width 162 height 27
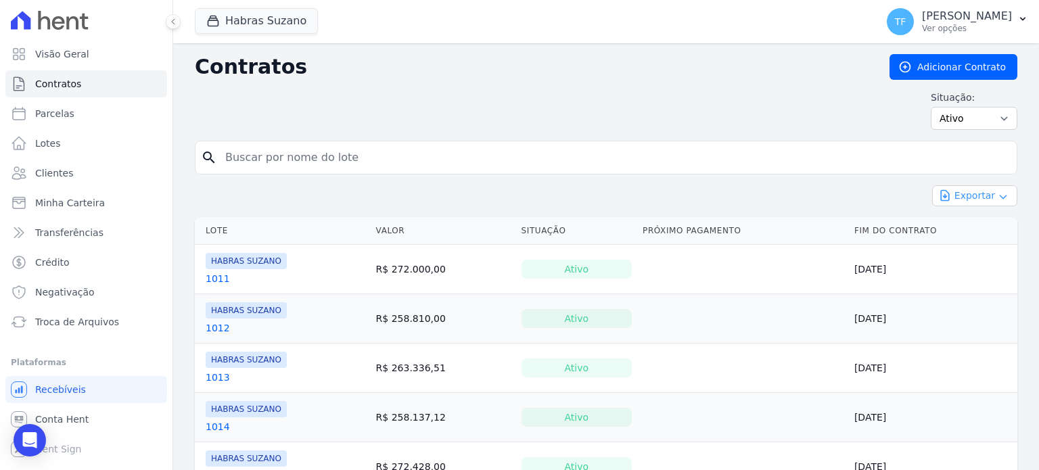
click at [972, 195] on button "Exportar" at bounding box center [975, 195] width 85 height 21
click at [972, 229] on span "Exportar PDF" at bounding box center [974, 228] width 71 height 14
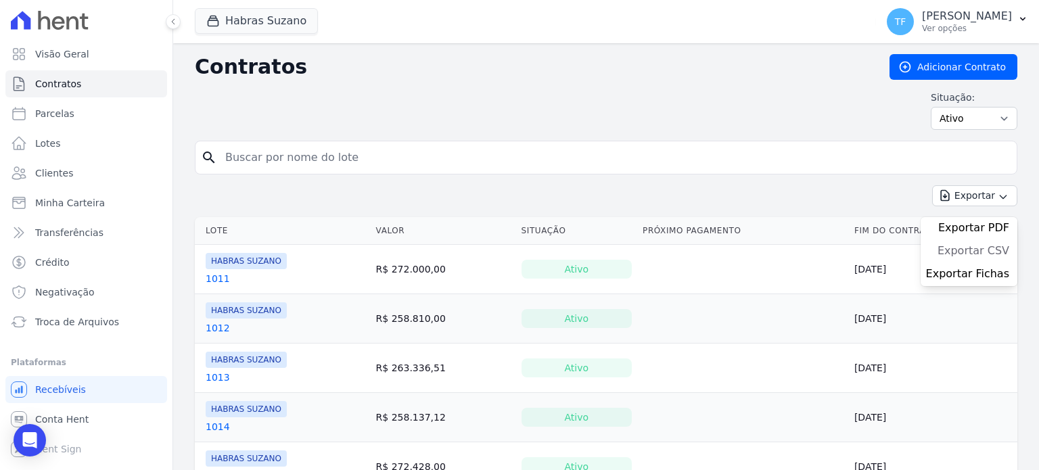
click at [968, 249] on span "Exportar CSV" at bounding box center [974, 251] width 72 height 14
click at [621, 124] on div "Situação: Ativo Todos Pausado Distratado Rascunho Expirado Encerrado" at bounding box center [606, 110] width 823 height 39
click at [968, 114] on select "Ativo Todos Pausado Distratado Rascunho Expirado Encerrado" at bounding box center [974, 118] width 87 height 23
select select "cancelled"
click at [931, 107] on select "Ativo Todos Pausado Distratado Rascunho Expirado Encerrado" at bounding box center [974, 118] width 87 height 23
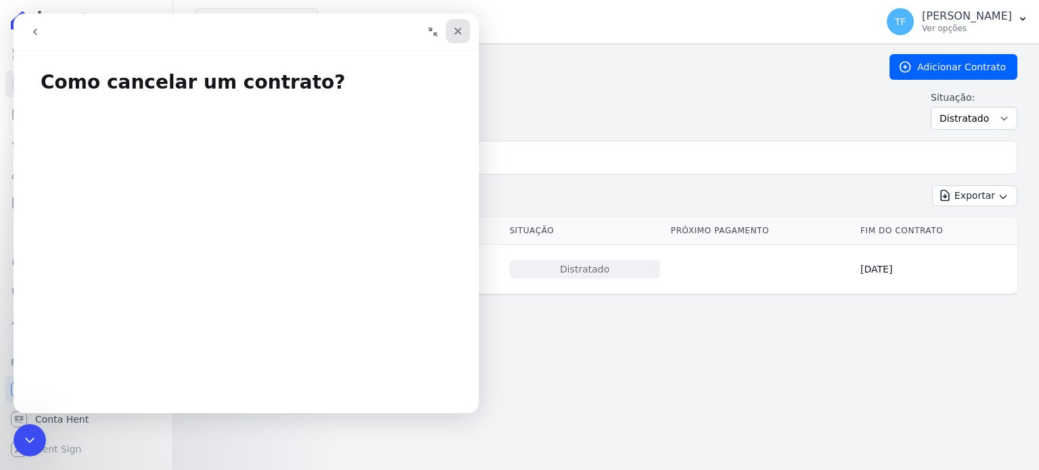
click at [459, 26] on icon "Fechar" at bounding box center [458, 31] width 11 height 11
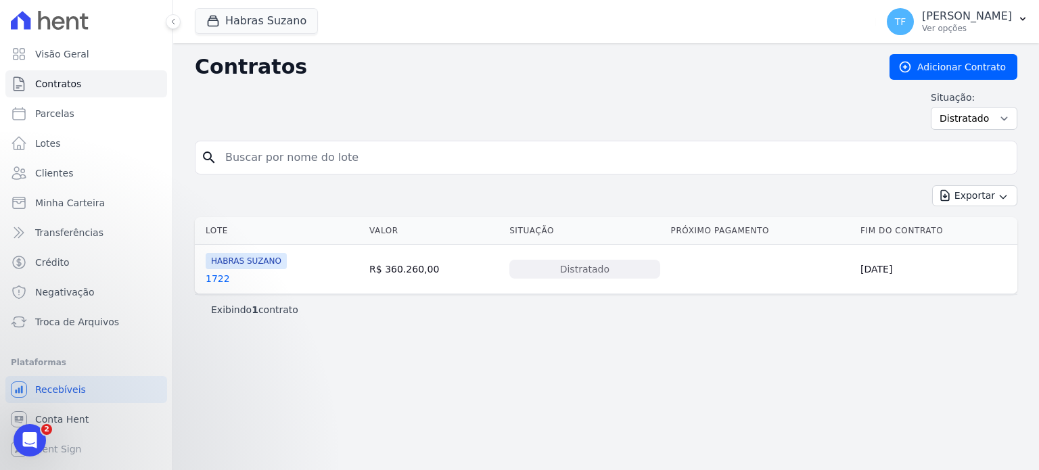
click at [954, 206] on div "Exportar Exportar PDF Exportar CSV Exportar Fichas" at bounding box center [606, 201] width 823 height 32
click at [952, 200] on icon "button" at bounding box center [946, 196] width 14 height 14
click at [966, 229] on span "Exportar PDF" at bounding box center [974, 228] width 71 height 14
click at [977, 223] on div "Exportar PDF" at bounding box center [969, 228] width 97 height 23
click at [979, 226] on div "Exportar PDF" at bounding box center [969, 228] width 97 height 23
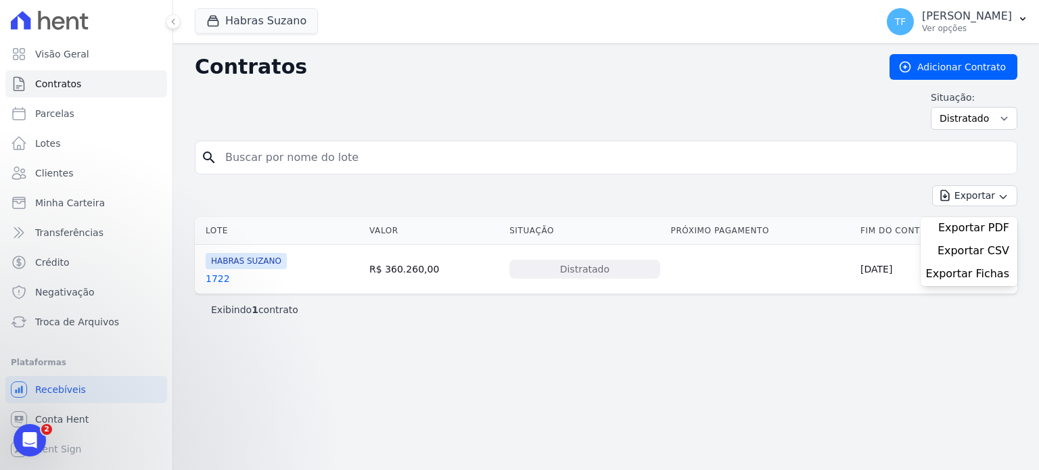
click at [917, 344] on div "Contratos Adicionar Contrato Situação: Ativo Todos Pausado Distratado Rascunho …" at bounding box center [606, 256] width 866 height 427
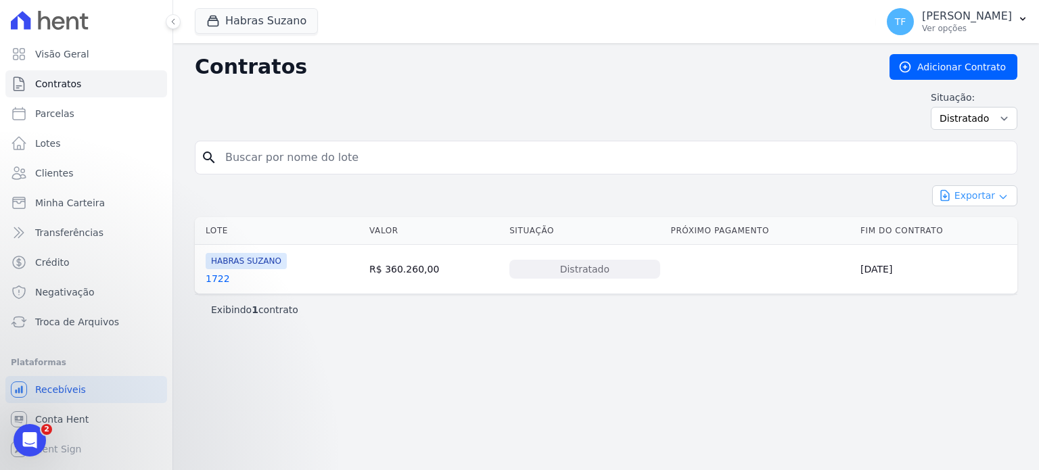
click at [995, 192] on button "Exportar" at bounding box center [975, 195] width 85 height 21
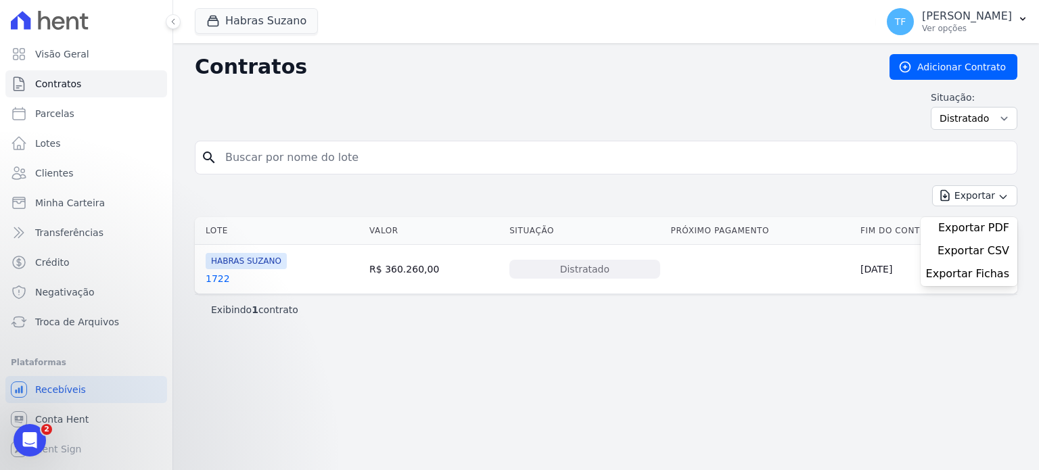
click at [962, 226] on div "Exportar PDF" at bounding box center [969, 228] width 97 height 23
click at [974, 231] on div "Exportar PDF" at bounding box center [969, 228] width 97 height 23
click at [979, 252] on span "Exportar CSV" at bounding box center [974, 251] width 72 height 14
click at [89, 233] on span "Transferências" at bounding box center [69, 233] width 68 height 14
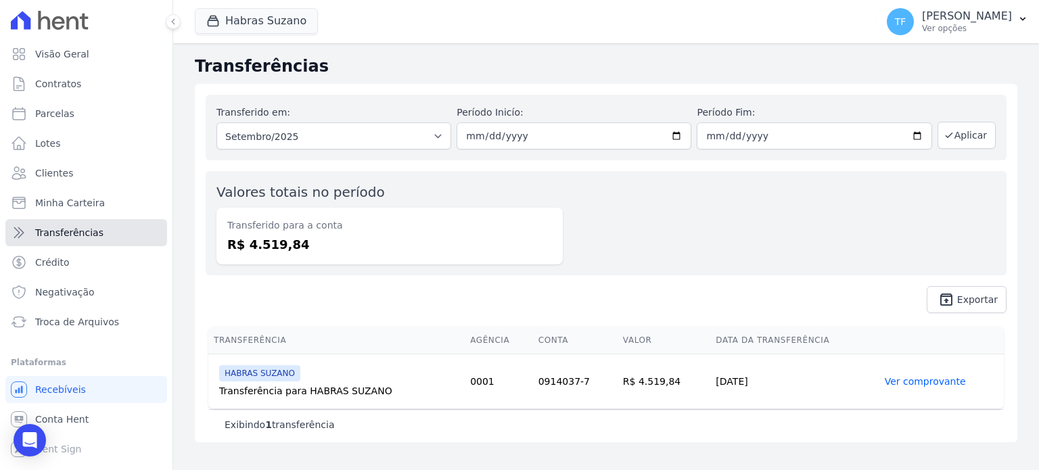
click at [90, 229] on span "Transferências" at bounding box center [69, 233] width 68 height 14
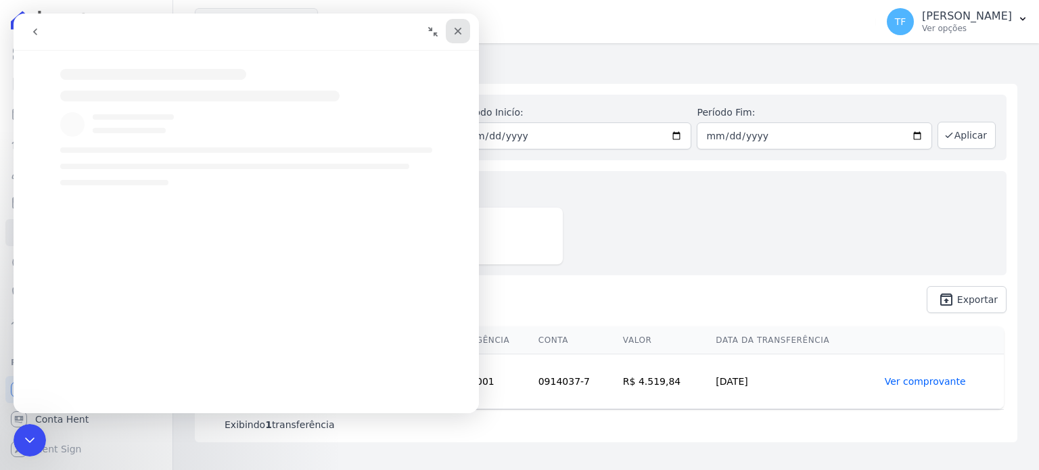
click at [467, 33] on div "Fechar" at bounding box center [458, 31] width 24 height 24
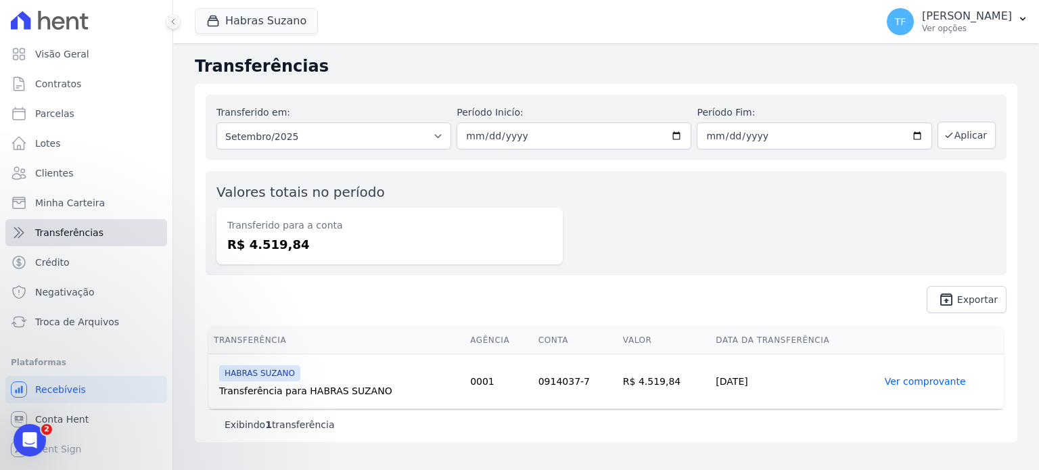
click at [82, 229] on span "Transferências" at bounding box center [69, 233] width 68 height 14
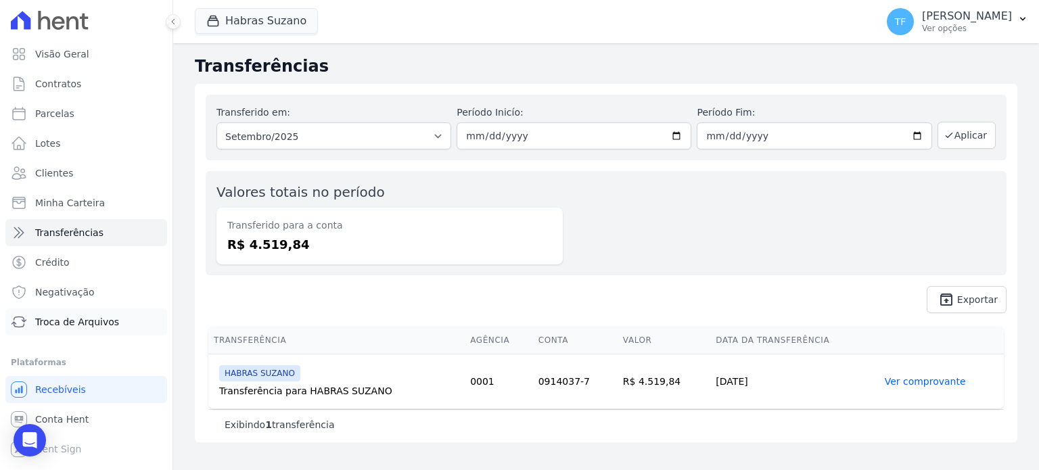
click at [87, 328] on span "Troca de Arquivos" at bounding box center [77, 322] width 84 height 14
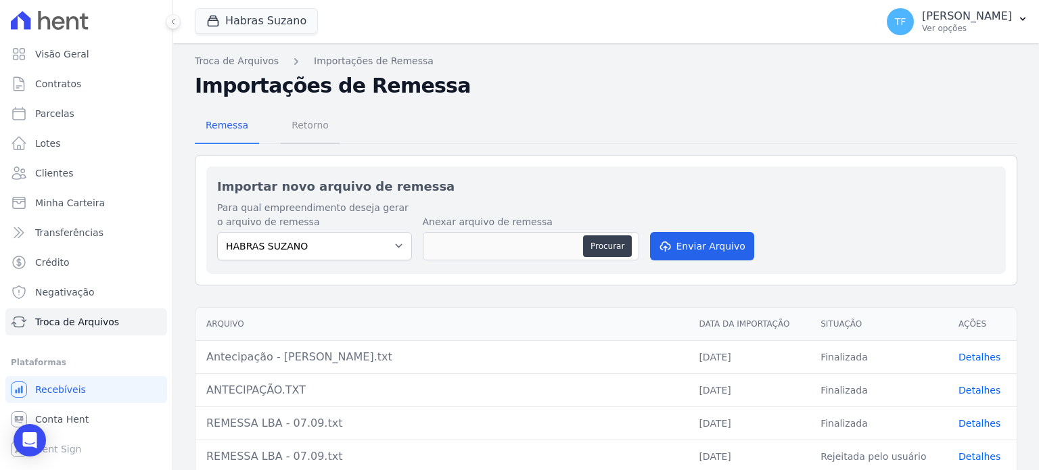
click at [309, 132] on span "Retorno" at bounding box center [310, 125] width 53 height 27
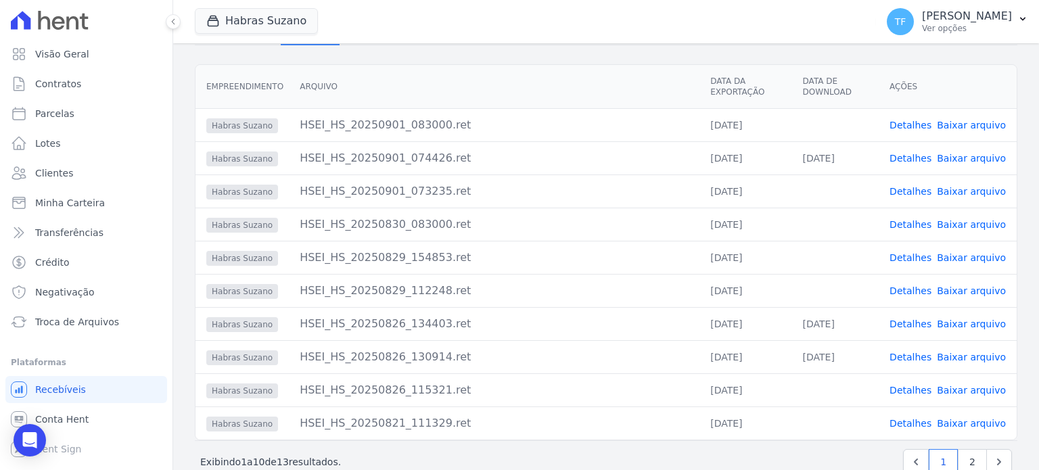
scroll to position [103, 0]
click at [910, 250] on link "Detalhes" at bounding box center [911, 255] width 42 height 11
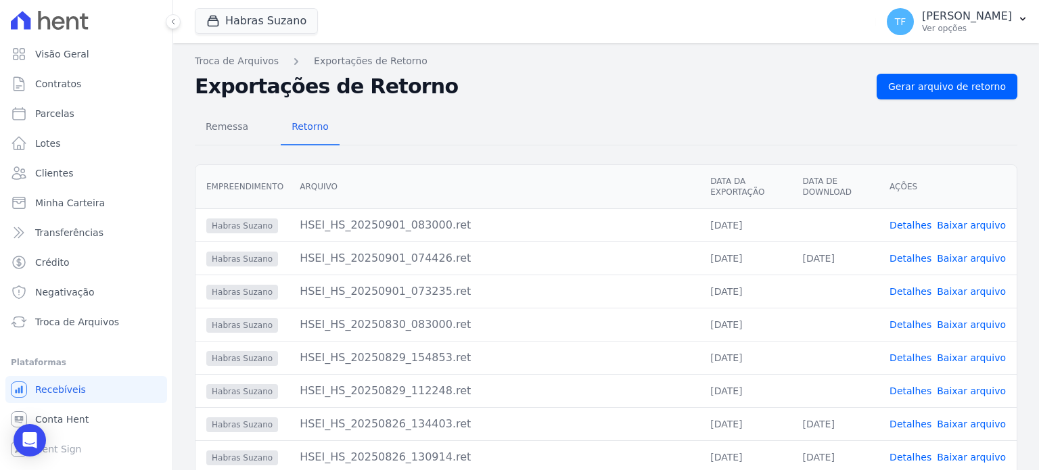
click at [911, 324] on link "Detalhes" at bounding box center [911, 324] width 42 height 11
click at [899, 225] on link "Detalhes" at bounding box center [911, 225] width 42 height 11
click at [912, 258] on link "Detalhes" at bounding box center [911, 258] width 42 height 11
click at [920, 289] on link "Detalhes" at bounding box center [911, 291] width 42 height 11
click at [93, 322] on span "Troca de Arquivos" at bounding box center [77, 322] width 84 height 14
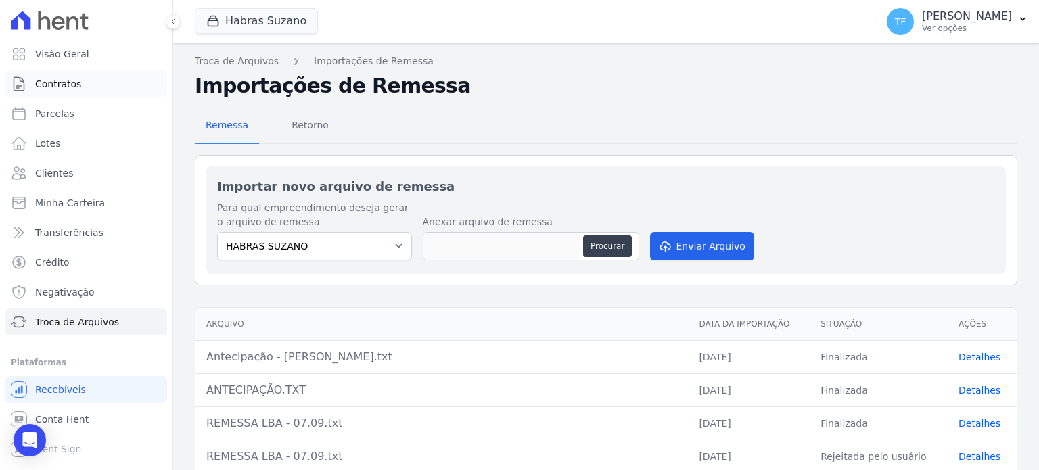
click at [75, 81] on span "Contratos" at bounding box center [58, 84] width 46 height 14
click at [91, 59] on link "Visão Geral" at bounding box center [86, 54] width 162 height 27
click at [81, 415] on span "Conta Hent" at bounding box center [61, 420] width 53 height 14
click at [77, 420] on span "Conta Hent" at bounding box center [61, 420] width 53 height 14
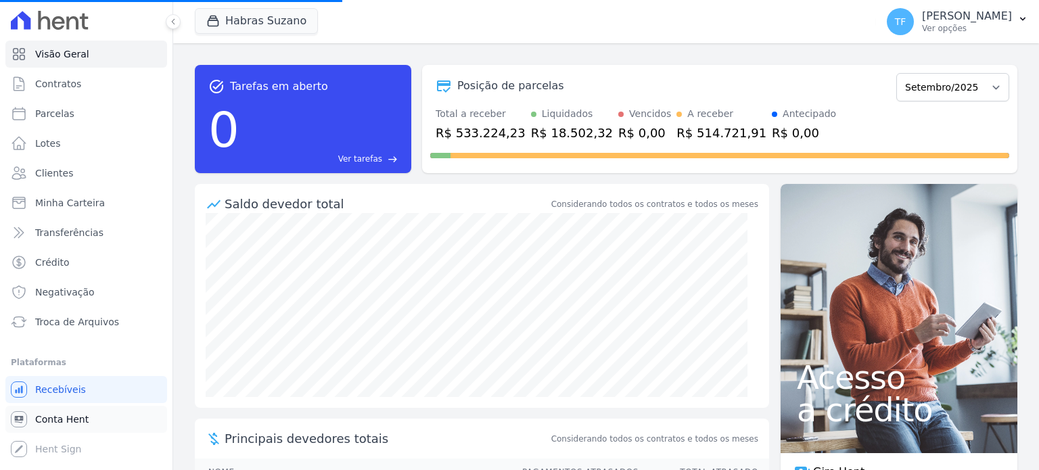
click at [64, 413] on span "Conta Hent" at bounding box center [61, 420] width 53 height 14
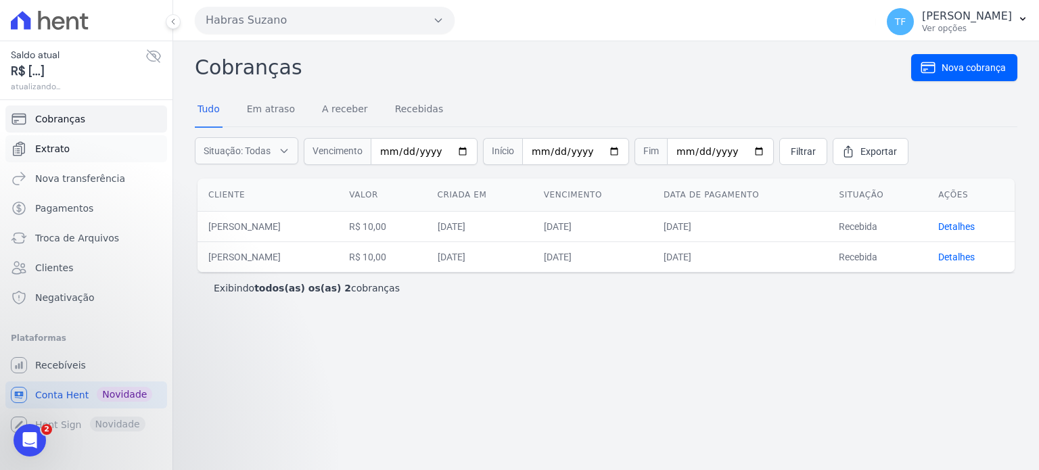
click at [71, 143] on link "Extrato" at bounding box center [86, 148] width 162 height 27
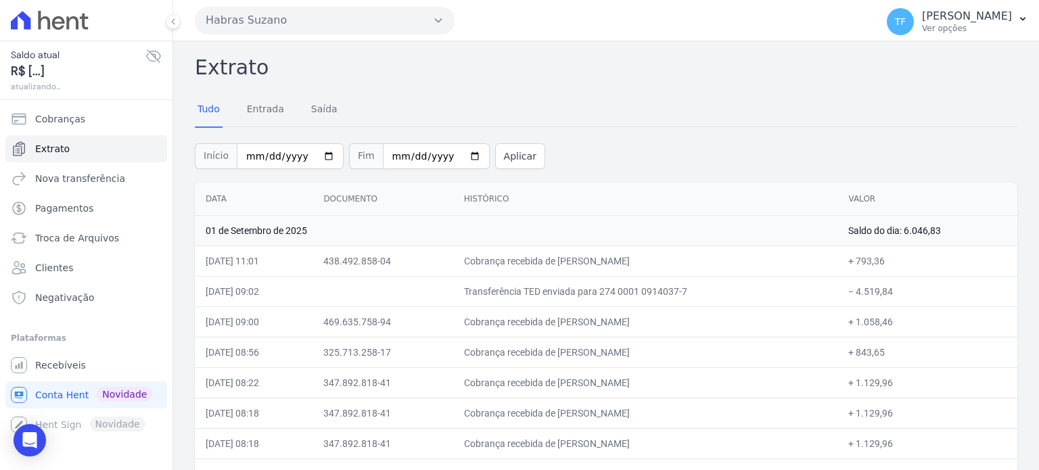
scroll to position [27, 0]
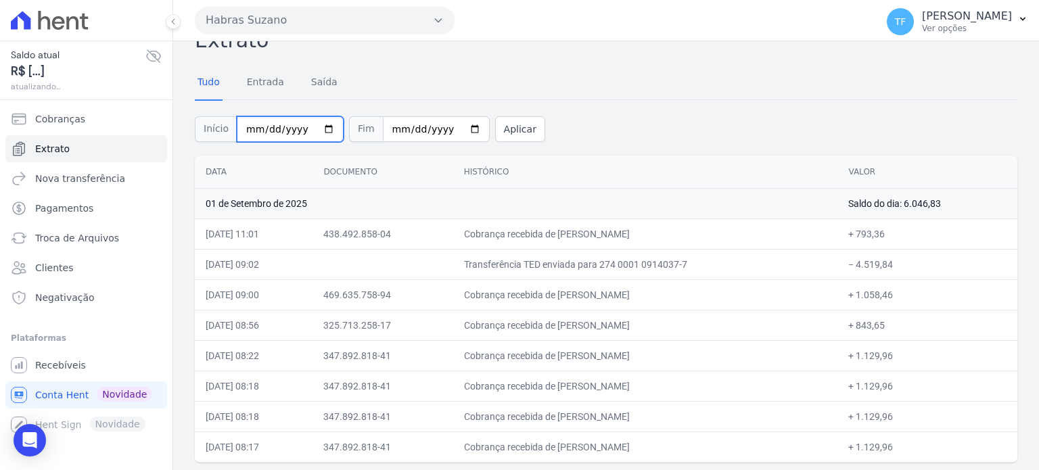
click at [315, 128] on input "[DATE]" at bounding box center [290, 129] width 107 height 26
type input "[DATE]"
click at [495, 127] on button "Aplicar" at bounding box center [520, 129] width 50 height 26
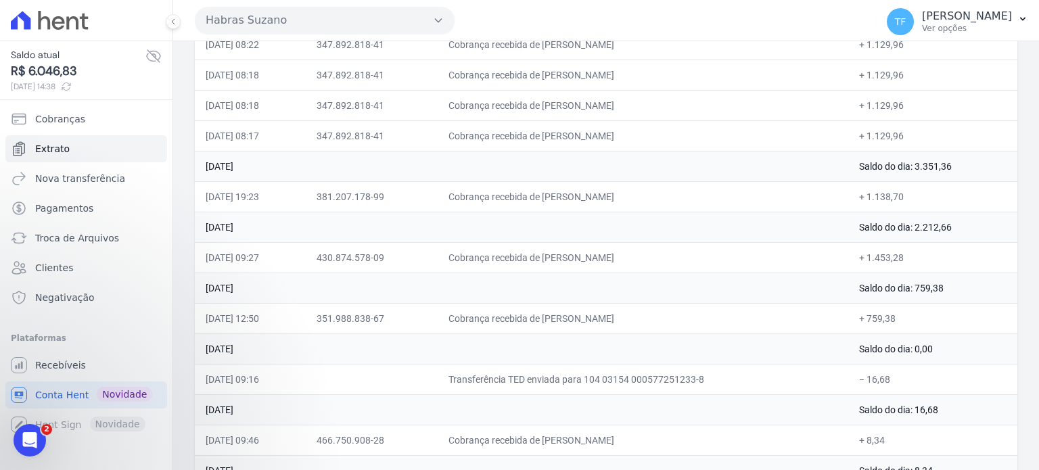
scroll to position [391, 0]
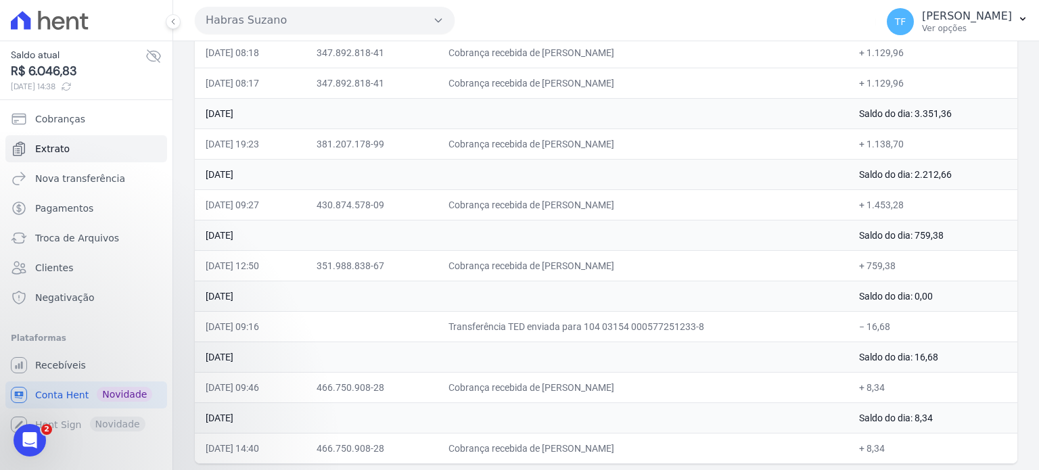
drag, startPoint x: 214, startPoint y: 384, endPoint x: 899, endPoint y: 383, distance: 684.9
click at [899, 383] on tr "[DATE] 09:46 466.750.908-28 Cobrança recebida de [PERSON_NAME] + 8,34" at bounding box center [606, 387] width 823 height 30
drag, startPoint x: 208, startPoint y: 441, endPoint x: 945, endPoint y: 445, distance: 737.0
click at [945, 445] on tr "[DATE] 14:40 466.750.908-28 Cobrança recebida de [PERSON_NAME] + 8,34" at bounding box center [606, 448] width 823 height 30
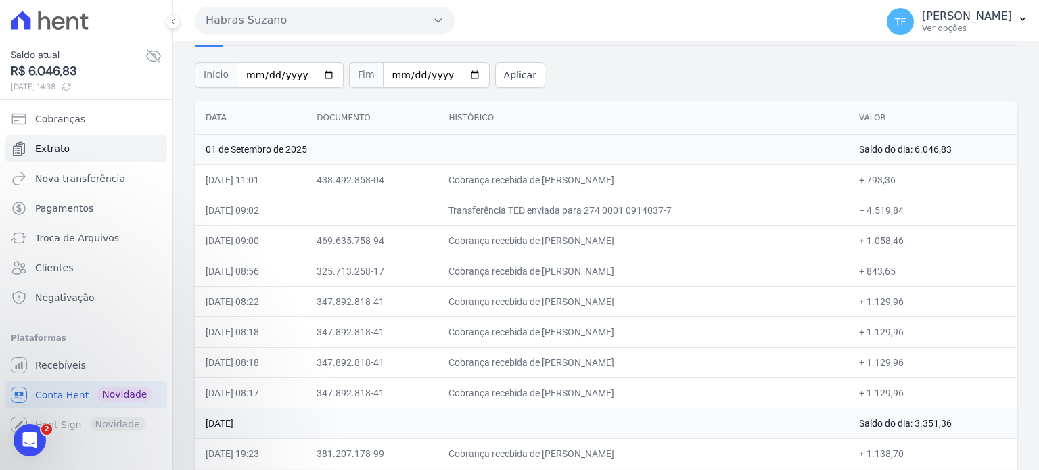
scroll to position [0, 0]
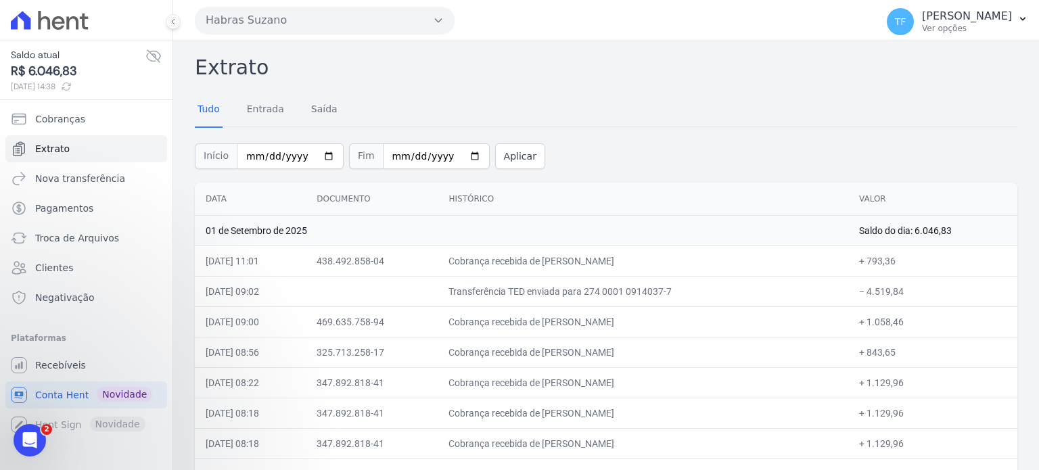
click at [60, 69] on span "R$ 6.046,83" at bounding box center [78, 71] width 135 height 18
click at [72, 88] on icon at bounding box center [66, 86] width 11 height 11
